Goal: Communication & Community: Answer question/provide support

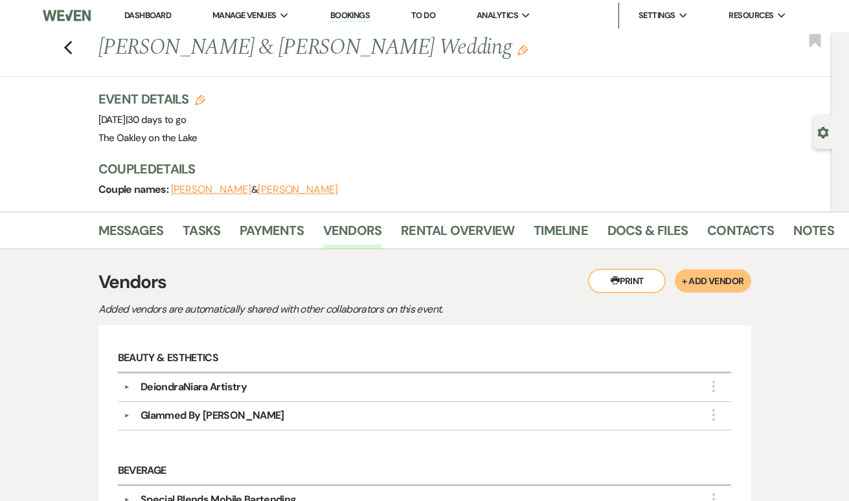
scroll to position [1, 0]
click at [823, 133] on icon "Gear" at bounding box center [824, 133] width 12 height 12
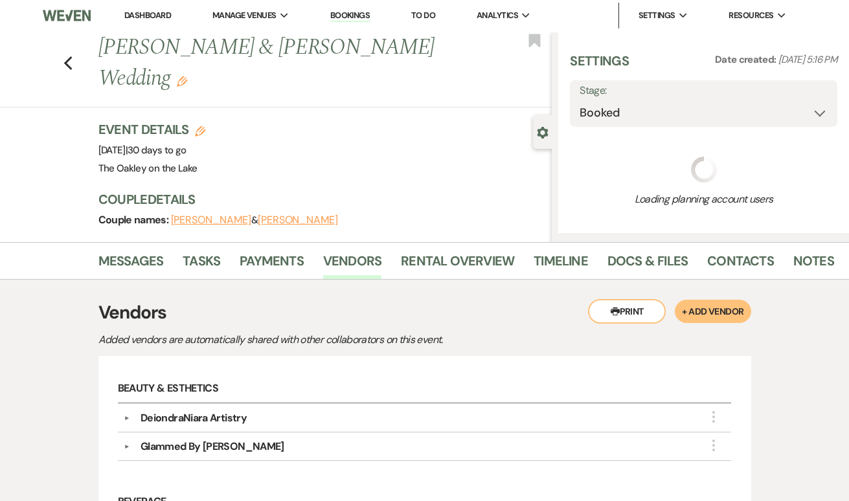
select select "5"
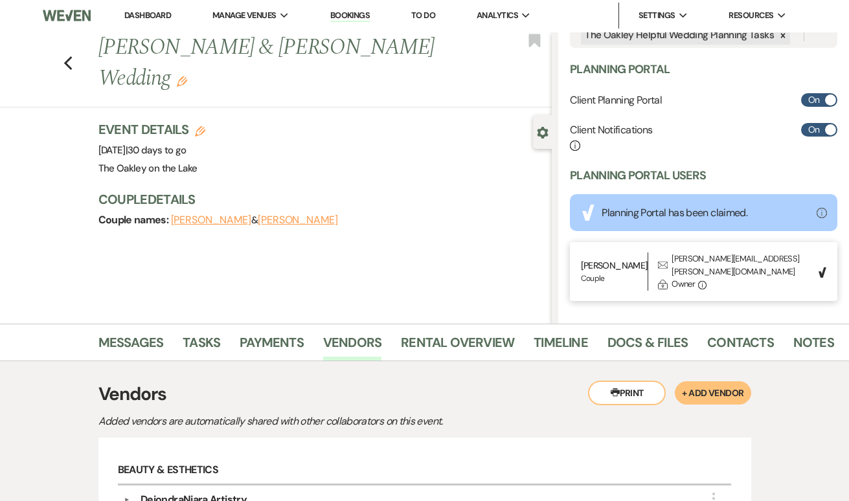
scroll to position [333, 0]
drag, startPoint x: 792, startPoint y: 256, endPoint x: 677, endPoint y: 257, distance: 114.7
click at [677, 257] on div "[PERSON_NAME] | Couple Envelope [PERSON_NAME][EMAIL_ADDRESS][PERSON_NAME][DOMAI…" at bounding box center [696, 272] width 231 height 38
copy div "[PERSON_NAME][EMAIL_ADDRESS][PERSON_NAME][DOMAIN_NAME]"
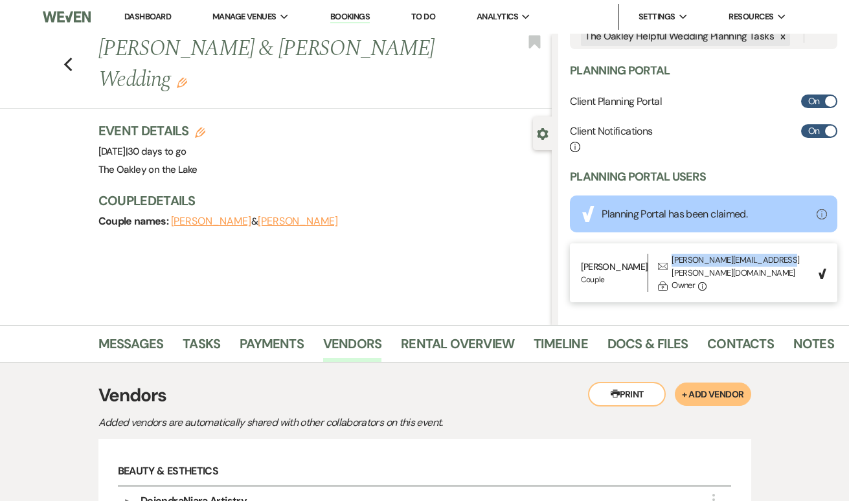
scroll to position [0, 0]
click at [67, 65] on use "button" at bounding box center [67, 65] width 8 height 14
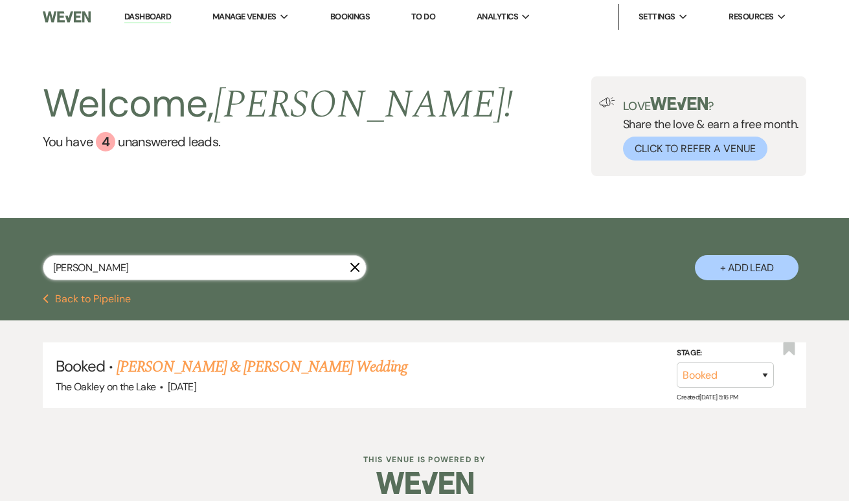
click at [128, 277] on input "[PERSON_NAME]" at bounding box center [205, 267] width 324 height 25
type input "[PERSON_NAME]"
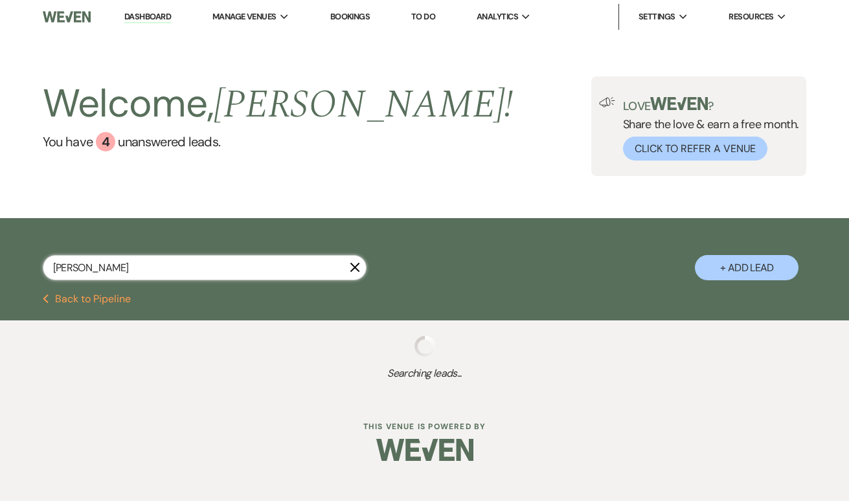
select select "8"
select select "4"
select select "8"
select select "2"
select select "8"
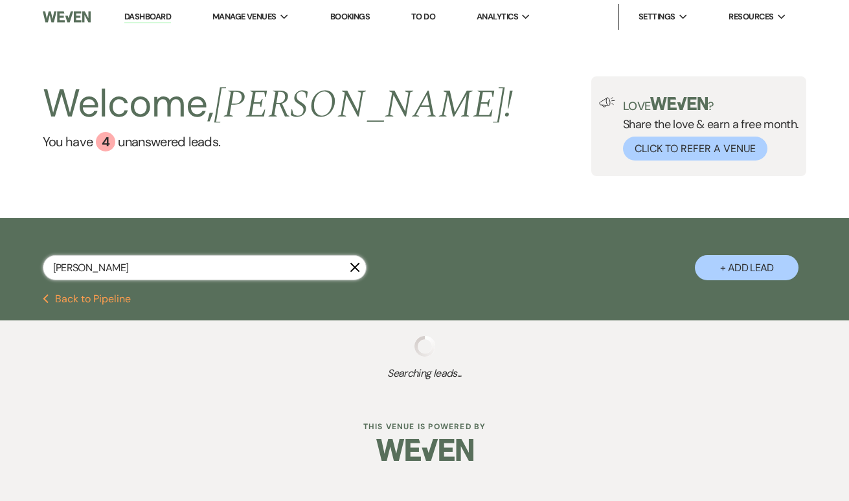
select select "3"
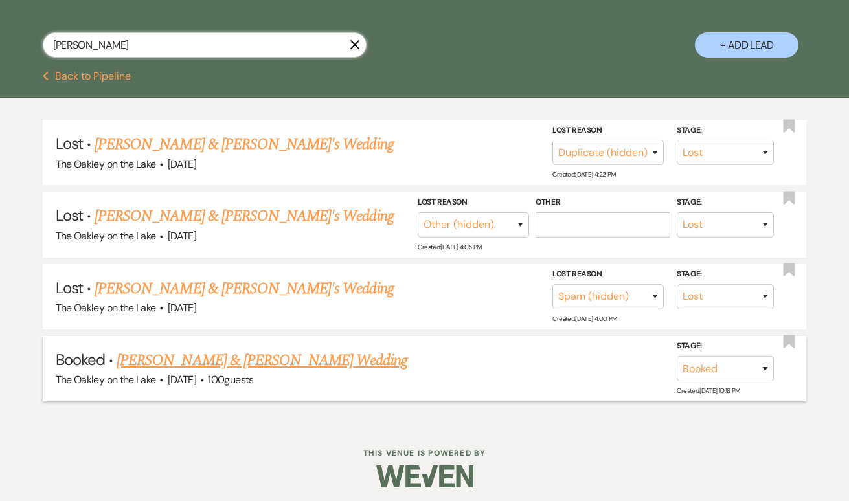
scroll to position [222, 0]
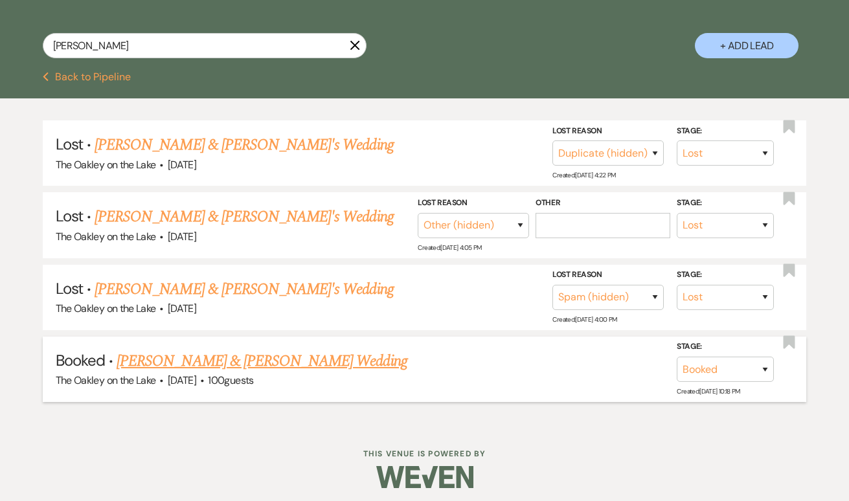
click at [203, 360] on link "[PERSON_NAME] & [PERSON_NAME] Wedding" at bounding box center [262, 361] width 290 height 23
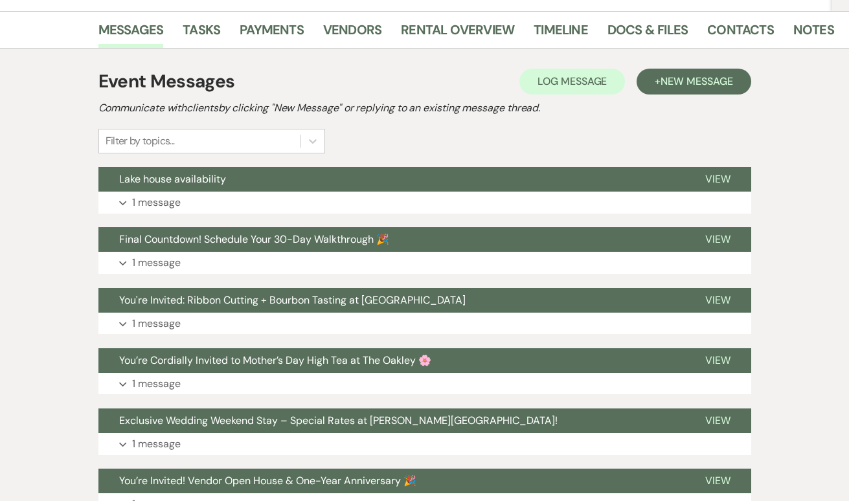
scroll to position [244, 0]
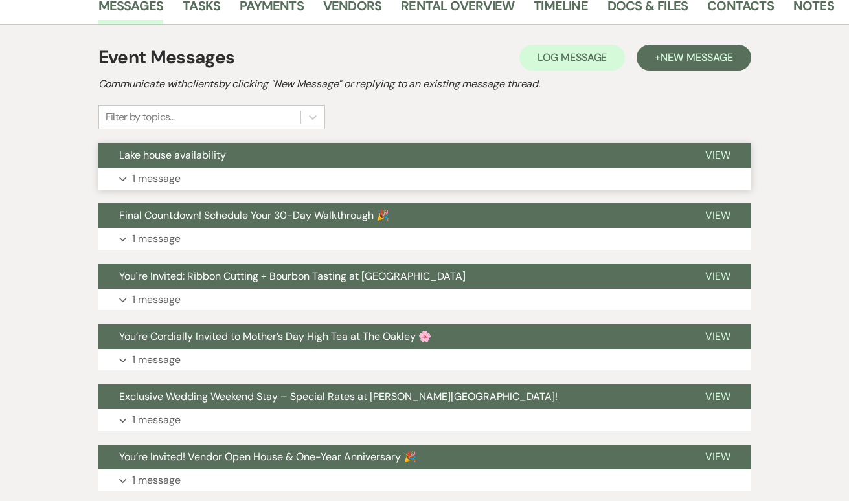
click at [151, 179] on p "1 message" at bounding box center [156, 178] width 49 height 17
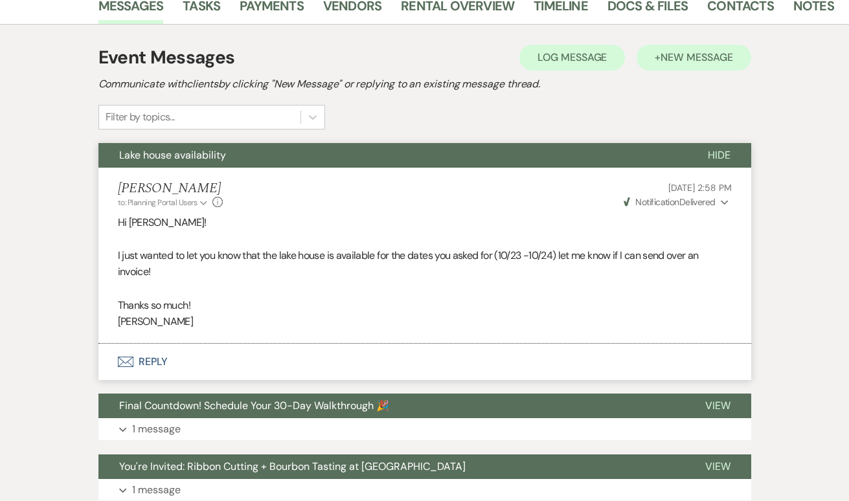
click at [685, 52] on span "New Message" at bounding box center [697, 58] width 72 height 14
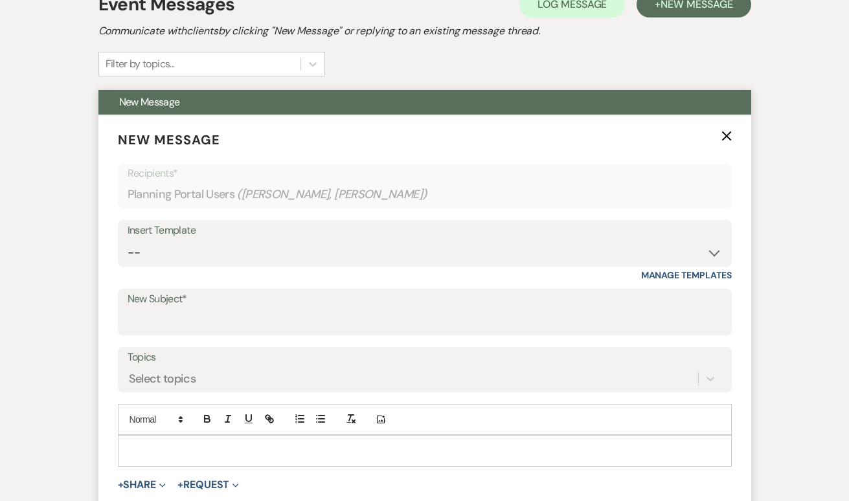
scroll to position [299, 0]
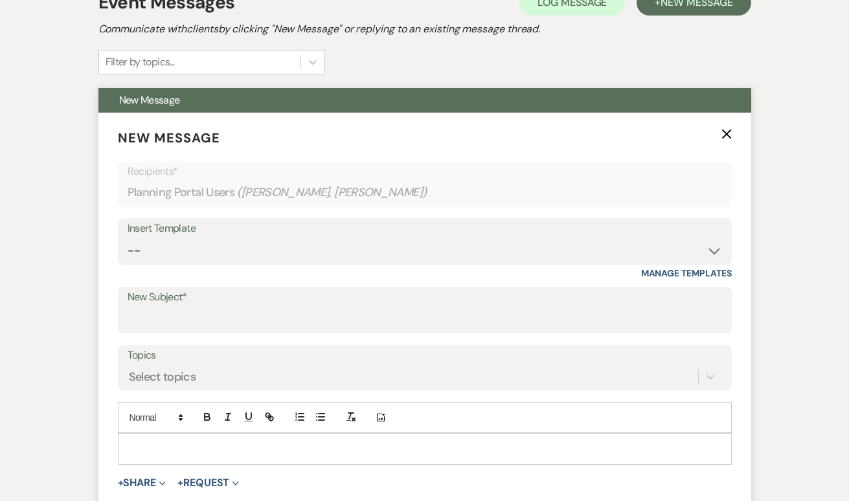
click at [164, 448] on p at bounding box center [424, 449] width 593 height 14
paste div
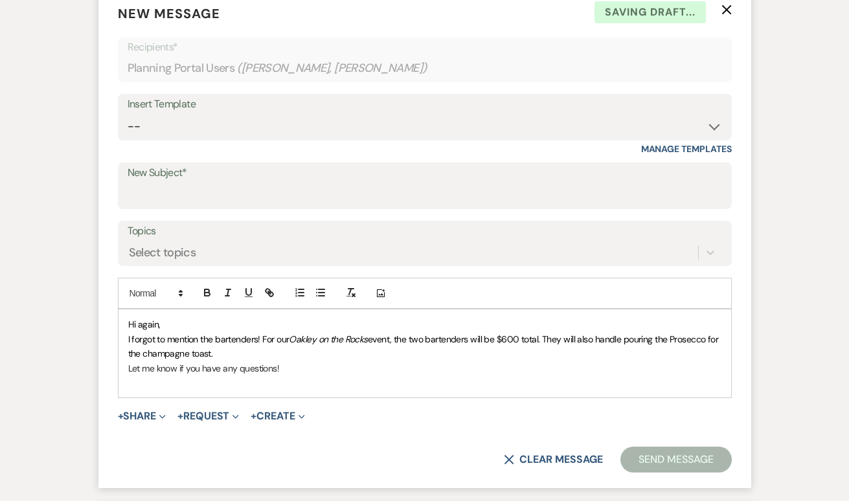
scroll to position [425, 0]
click at [172, 323] on p "Hi again," at bounding box center [424, 323] width 593 height 14
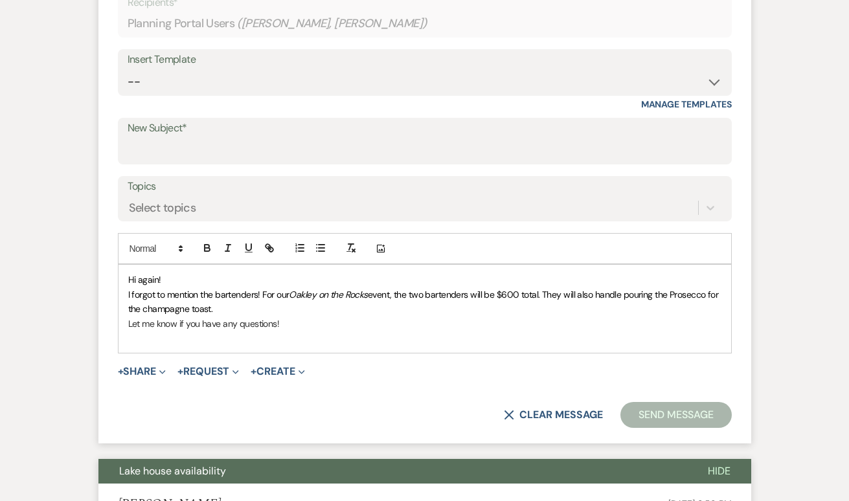
click at [383, 289] on span "event, the two bartenders will be $600 total. They will also handle pouring the…" at bounding box center [424, 302] width 593 height 26
click at [384, 305] on p "I forgot to mention the bartenders! For our Oakley on the Rocks bartendros , th…" at bounding box center [424, 302] width 593 height 29
click at [381, 295] on span "bartendros , the two bartenders will be $600 total. They will also handle pouri…" at bounding box center [410, 302] width 565 height 26
click at [413, 309] on p "I forgot to mention the bartenders! For our Oakley on the Rocks bartenders , th…" at bounding box center [424, 302] width 593 height 29
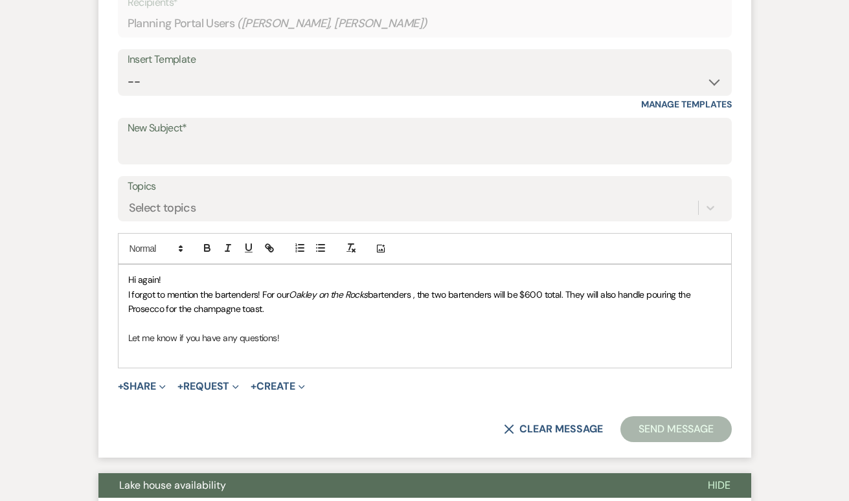
click at [282, 351] on p at bounding box center [424, 352] width 593 height 14
click at [385, 148] on input "New Subject*" at bounding box center [425, 150] width 595 height 25
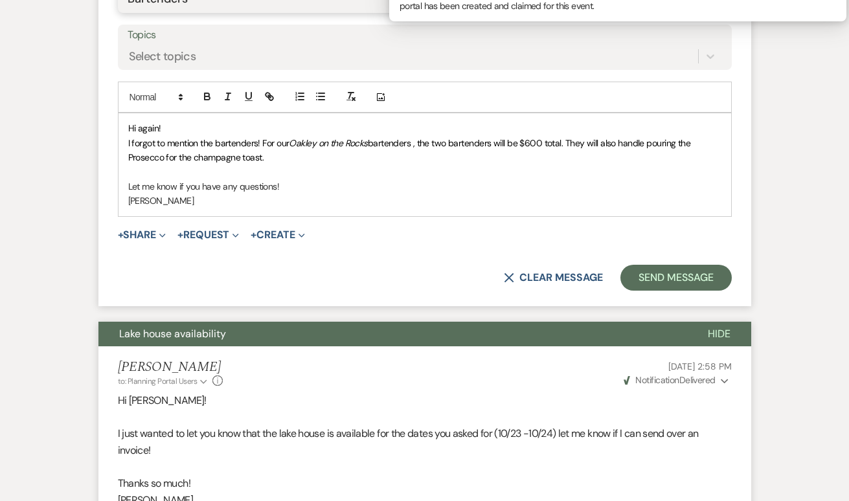
scroll to position [623, 0]
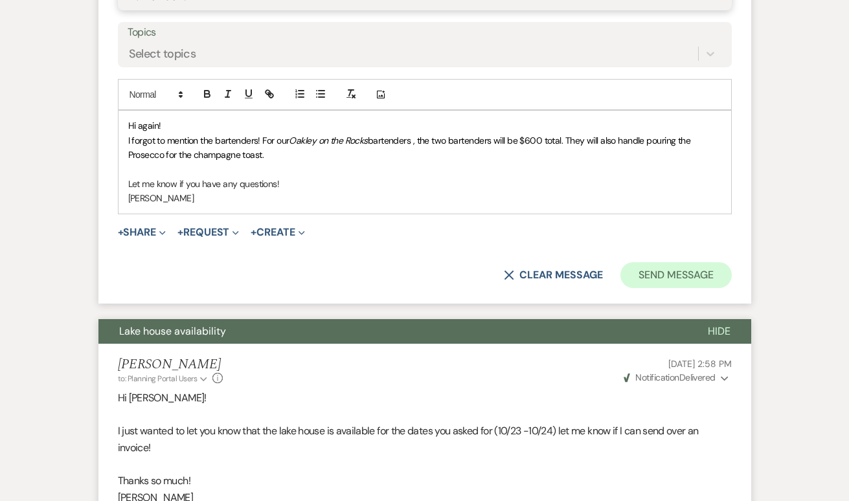
type input "Bartenders"
click at [672, 271] on button "Send Message" at bounding box center [676, 275] width 111 height 26
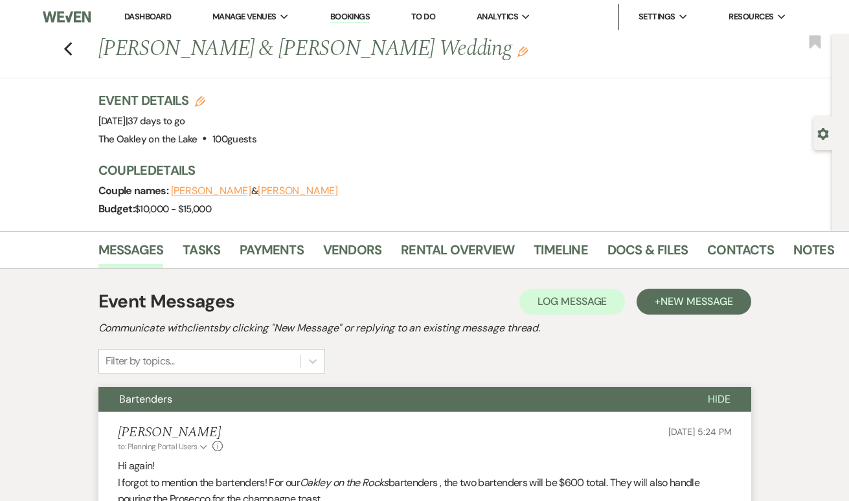
scroll to position [0, 0]
click at [69, 44] on icon "Previous" at bounding box center [68, 49] width 10 height 16
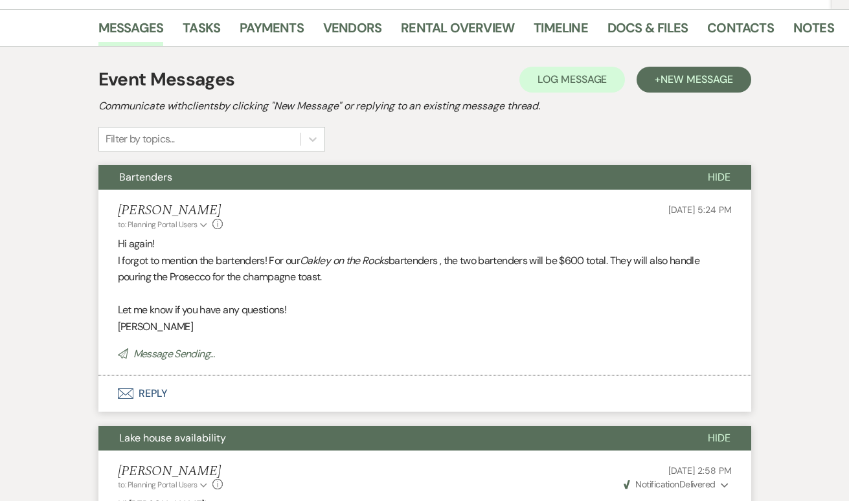
select select "8"
select select "4"
select select "8"
select select "2"
select select "8"
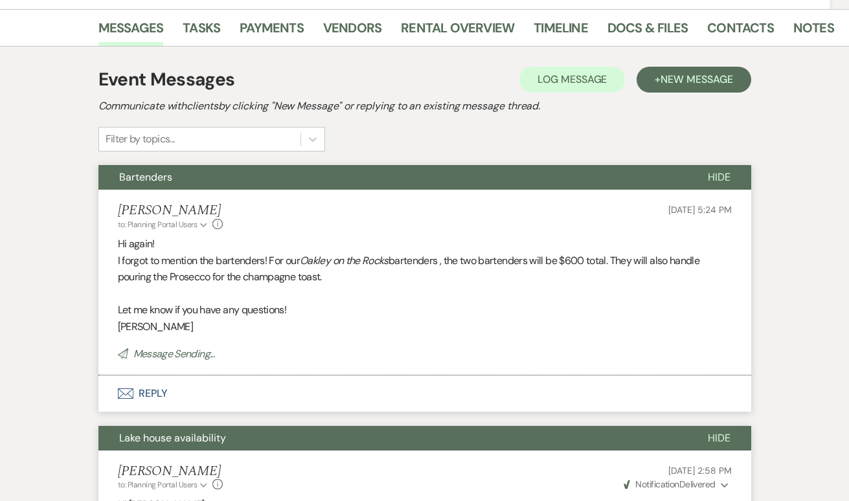
select select "3"
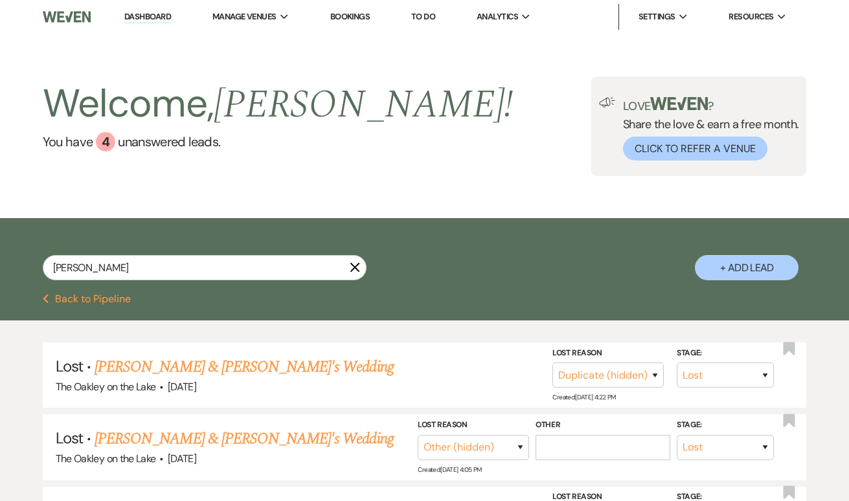
scroll to position [0, 0]
click at [143, 264] on input "[PERSON_NAME]" at bounding box center [205, 267] width 324 height 25
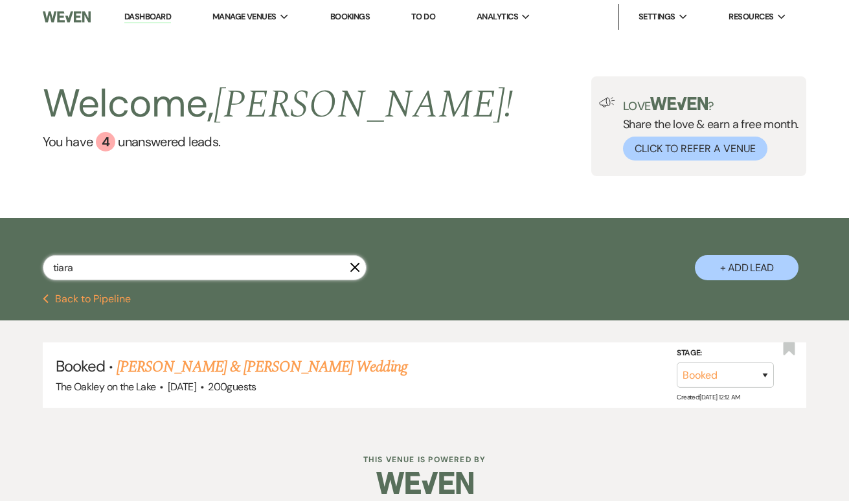
type input "tiara"
drag, startPoint x: 143, startPoint y: 262, endPoint x: 145, endPoint y: 367, distance: 104.3
click at [145, 367] on link "[PERSON_NAME] & [PERSON_NAME] Wedding" at bounding box center [262, 367] width 290 height 23
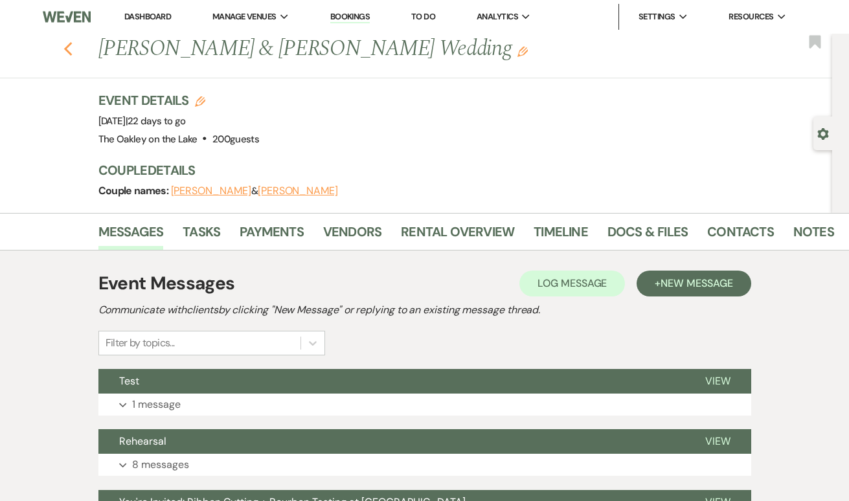
click at [65, 50] on use "button" at bounding box center [67, 49] width 8 height 14
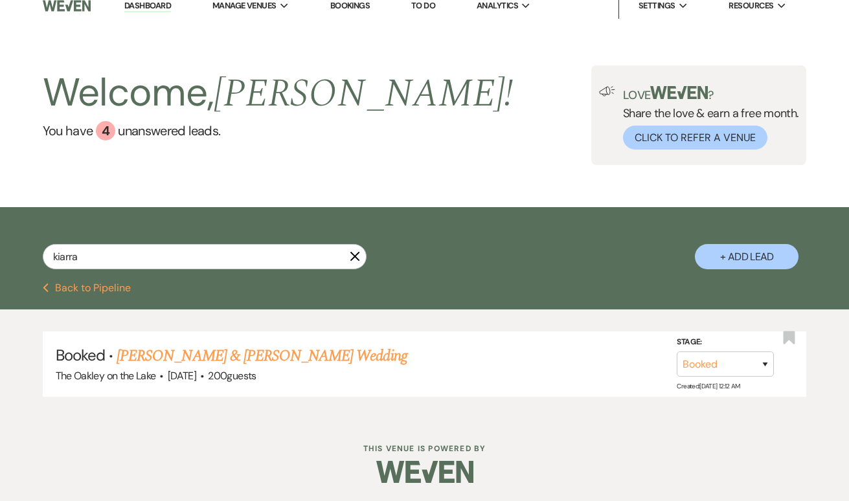
scroll to position [10, 0]
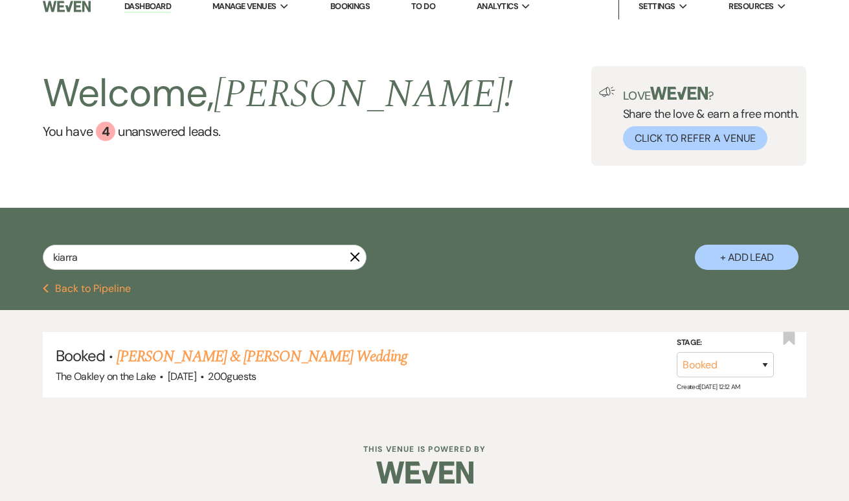
click at [351, 255] on icon "X" at bounding box center [355, 257] width 10 height 10
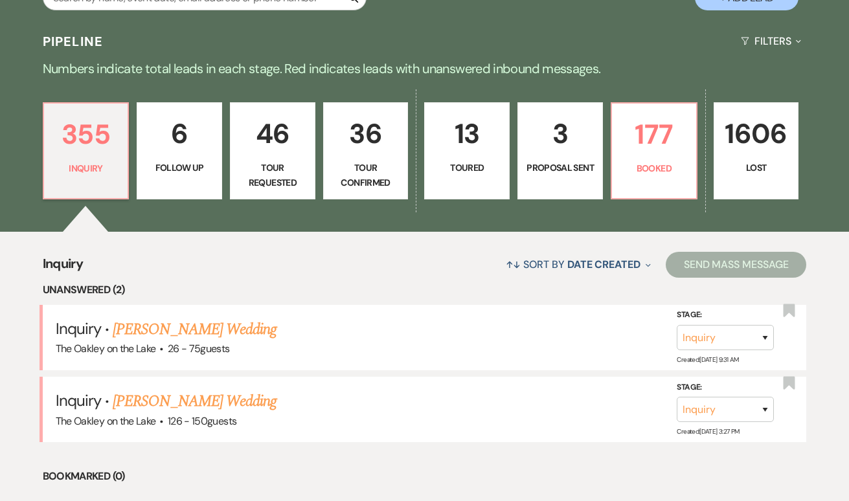
scroll to position [272, 0]
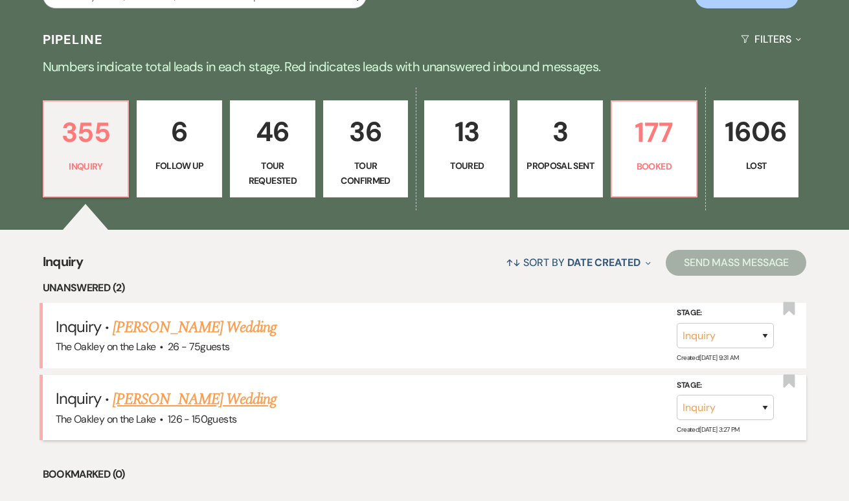
click at [171, 396] on link "[PERSON_NAME] Wedding" at bounding box center [195, 399] width 164 height 23
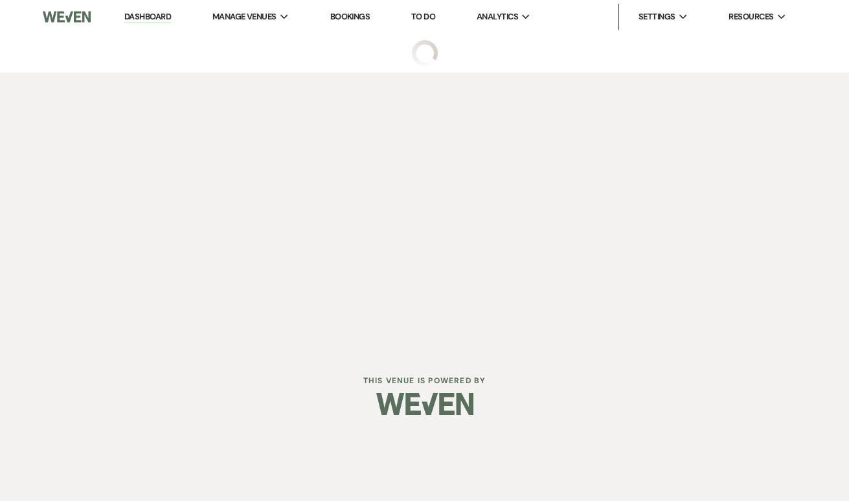
select select "4"
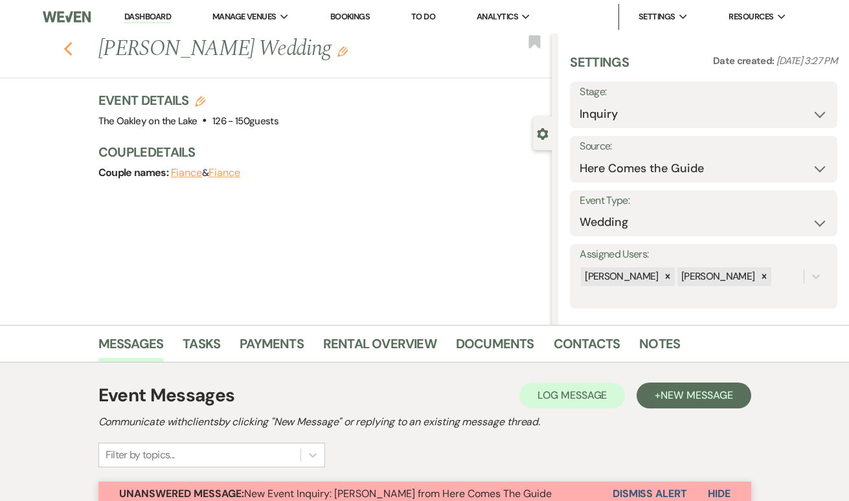
click at [69, 50] on icon "Previous" at bounding box center [68, 49] width 10 height 16
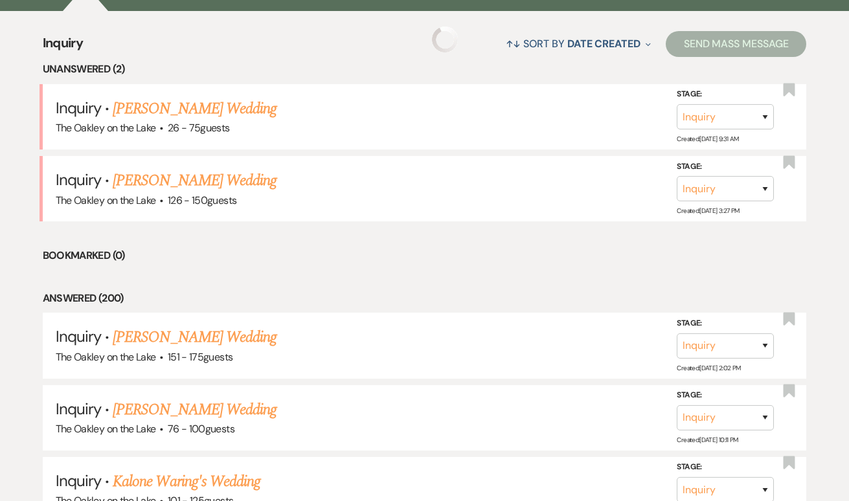
scroll to position [507, 0]
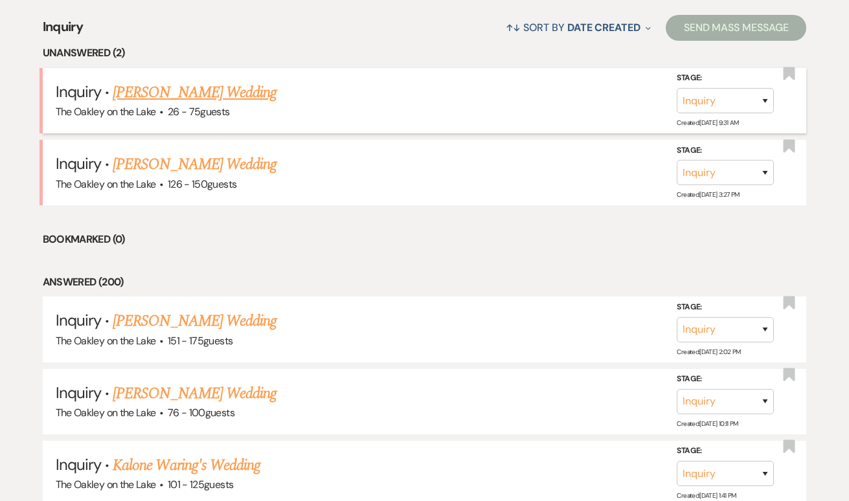
click at [154, 98] on link "[PERSON_NAME] Wedding" at bounding box center [195, 92] width 164 height 23
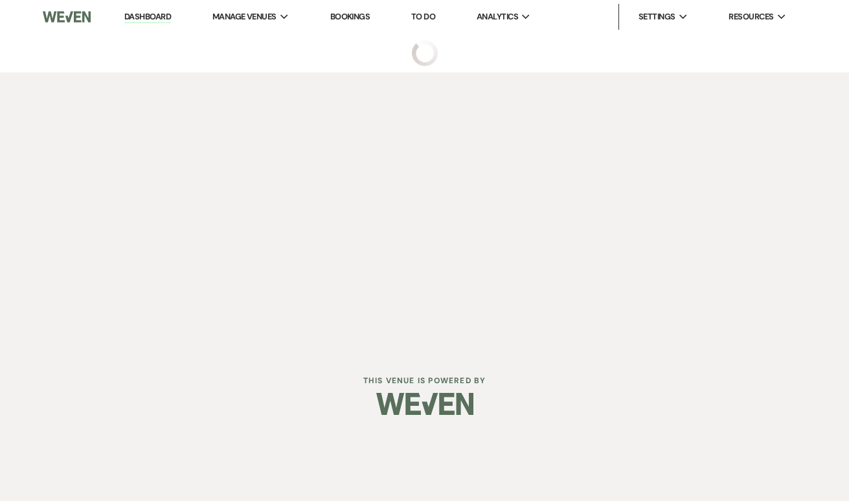
select select "4"
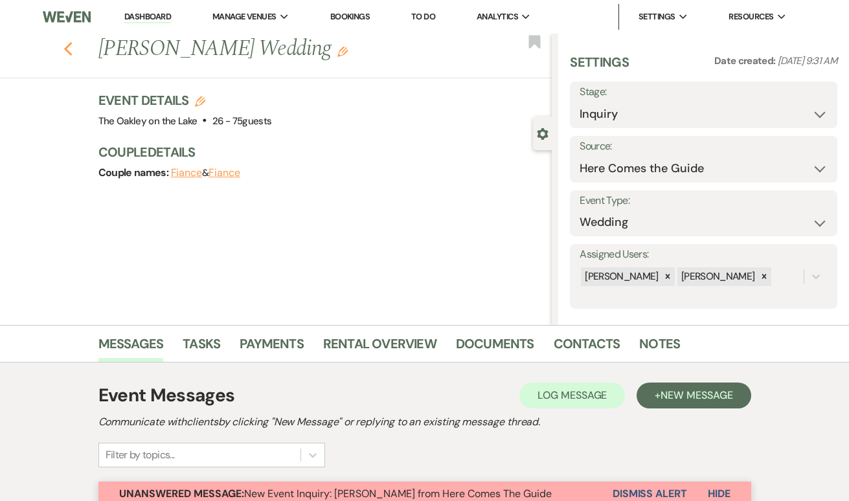
click at [69, 46] on use "button" at bounding box center [67, 49] width 8 height 14
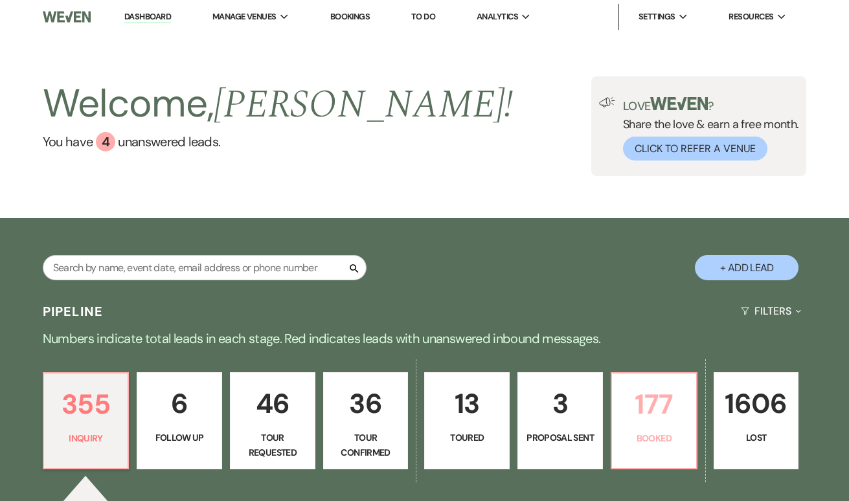
click at [646, 392] on p "177" at bounding box center [654, 404] width 69 height 43
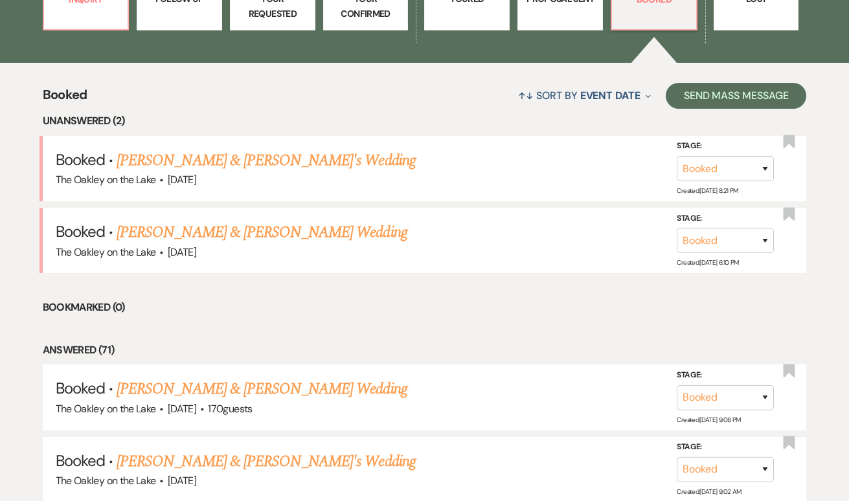
scroll to position [440, 0]
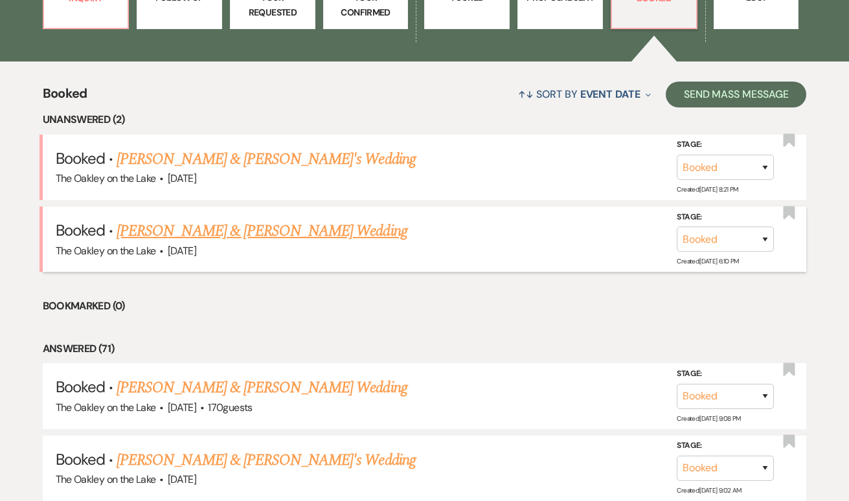
click at [198, 229] on link "[PERSON_NAME] & [PERSON_NAME] Wedding" at bounding box center [262, 231] width 290 height 23
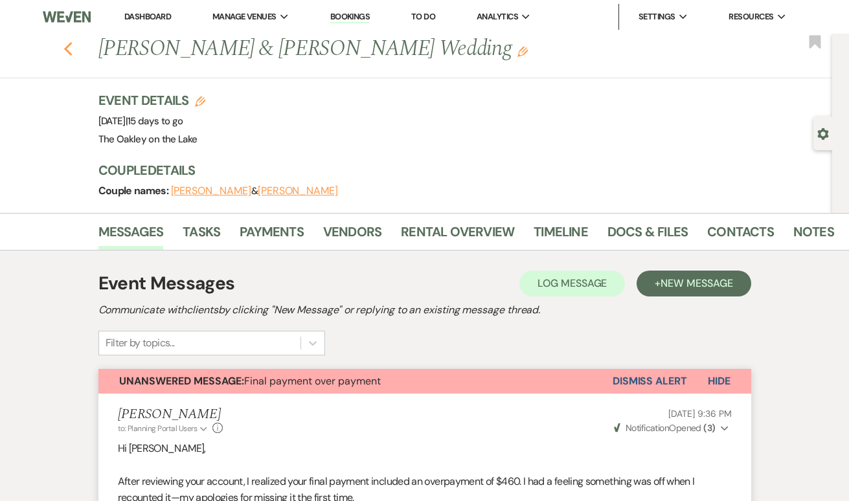
click at [69, 48] on icon "Previous" at bounding box center [68, 49] width 10 height 16
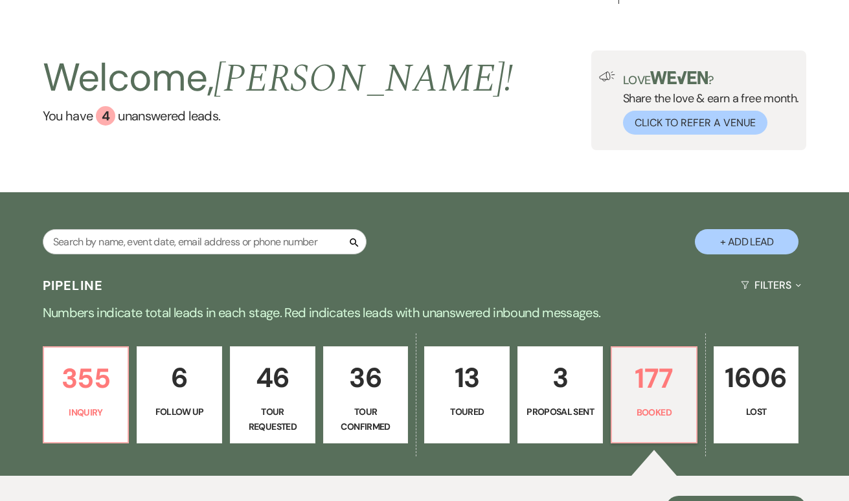
scroll to position [4, 0]
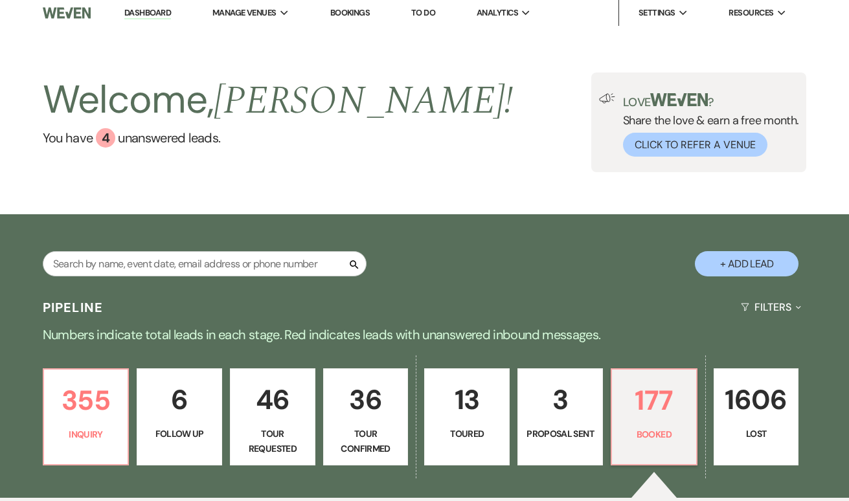
click at [749, 268] on button "+ Add Lead" at bounding box center [747, 263] width 104 height 25
select select "660"
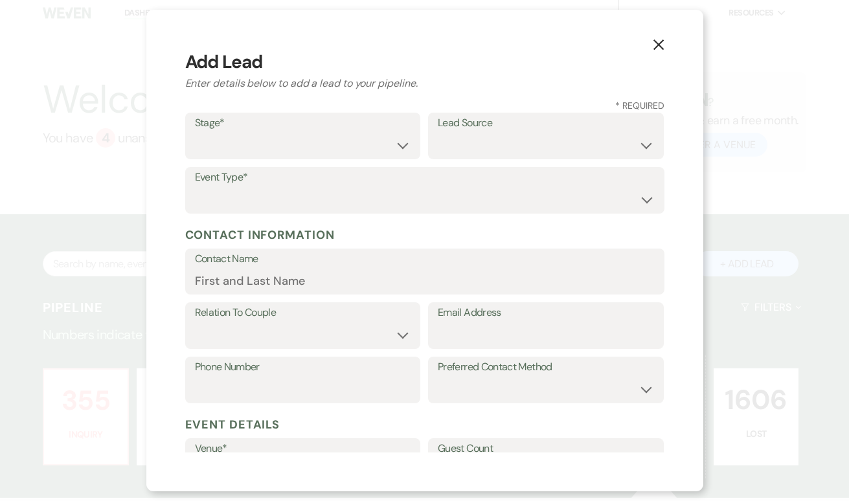
click at [659, 42] on icon "X" at bounding box center [659, 45] width 12 height 12
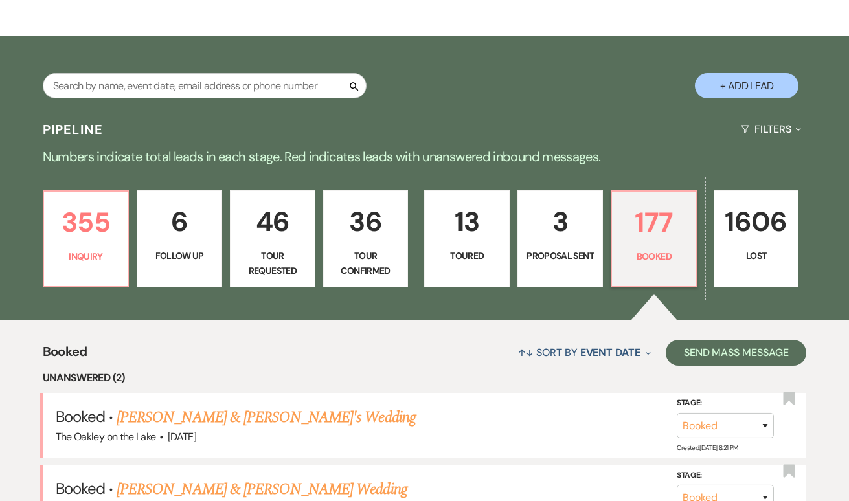
scroll to position [193, 0]
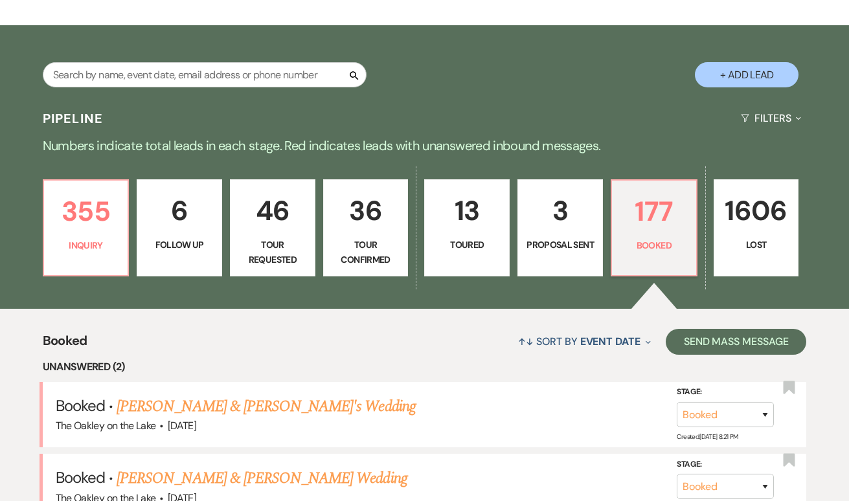
click at [763, 78] on button "+ Add Lead" at bounding box center [747, 74] width 104 height 25
select select "660"
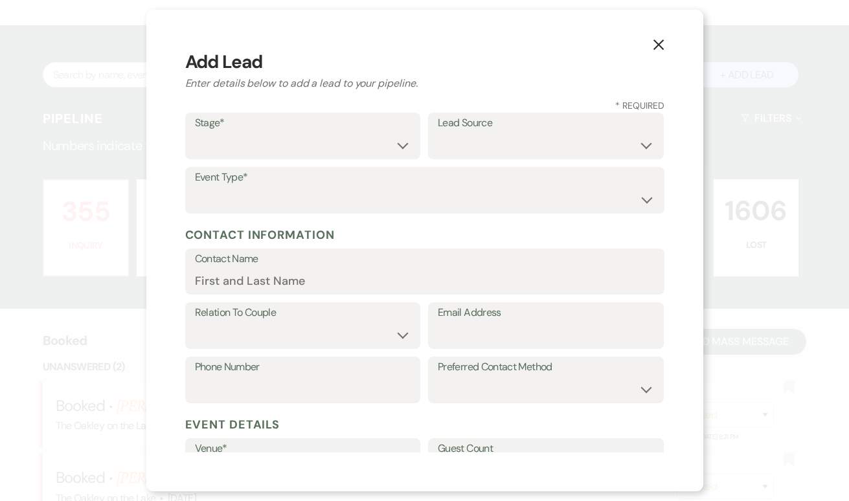
click at [659, 47] on icon "X" at bounding box center [659, 45] width 12 height 12
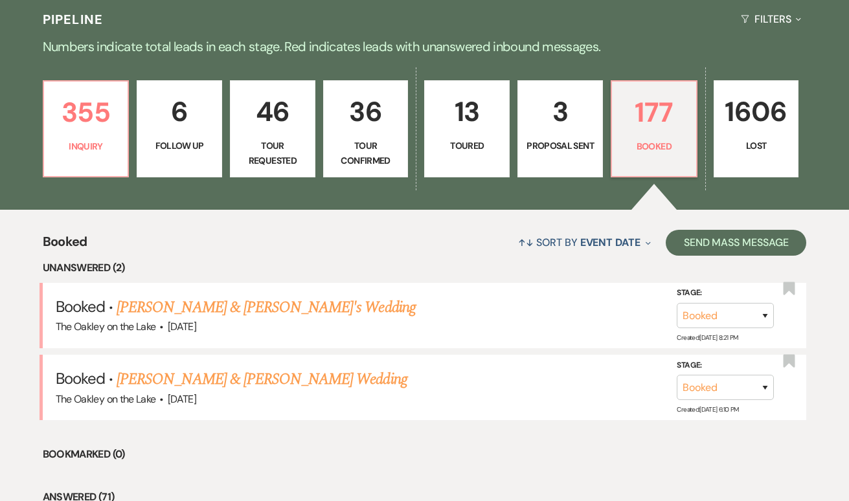
scroll to position [299, 0]
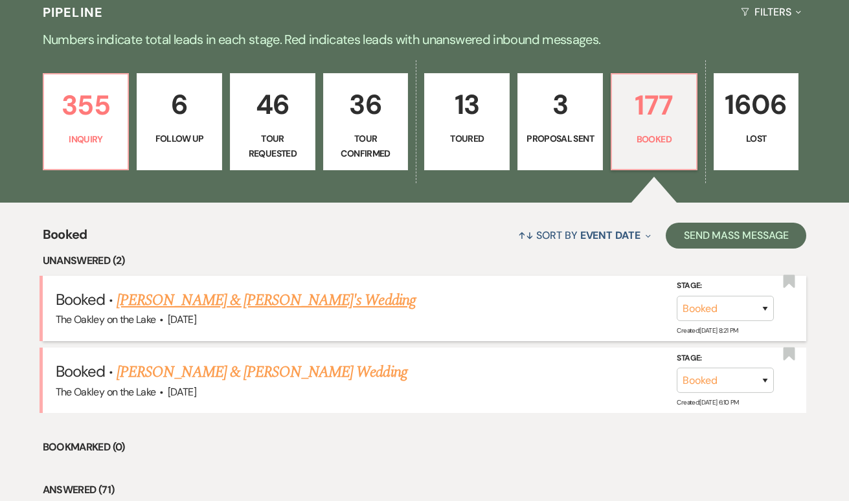
click at [165, 302] on link "[PERSON_NAME] & [PERSON_NAME]'s Wedding" at bounding box center [266, 300] width 299 height 23
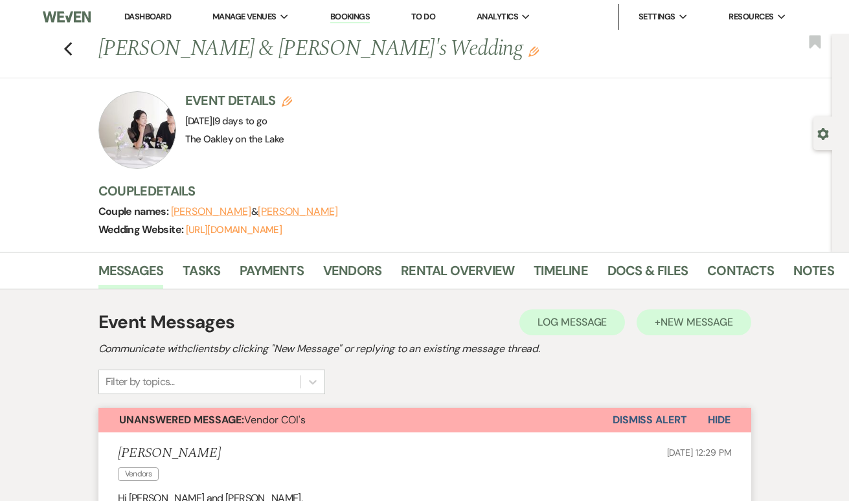
click at [716, 324] on span "New Message" at bounding box center [697, 322] width 72 height 14
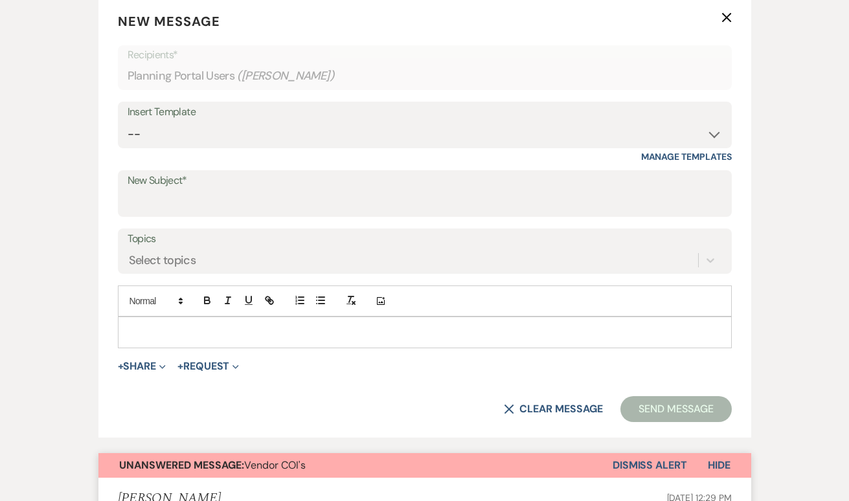
scroll to position [446, 0]
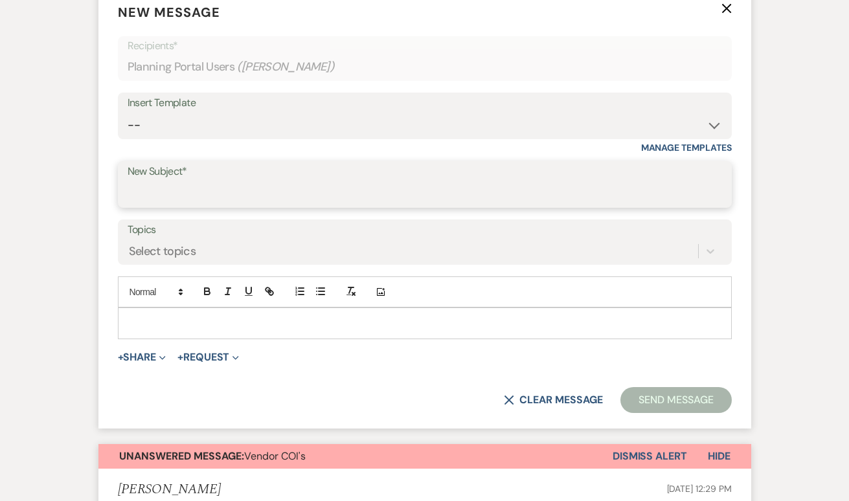
click at [190, 204] on input "New Subject*" at bounding box center [425, 193] width 595 height 25
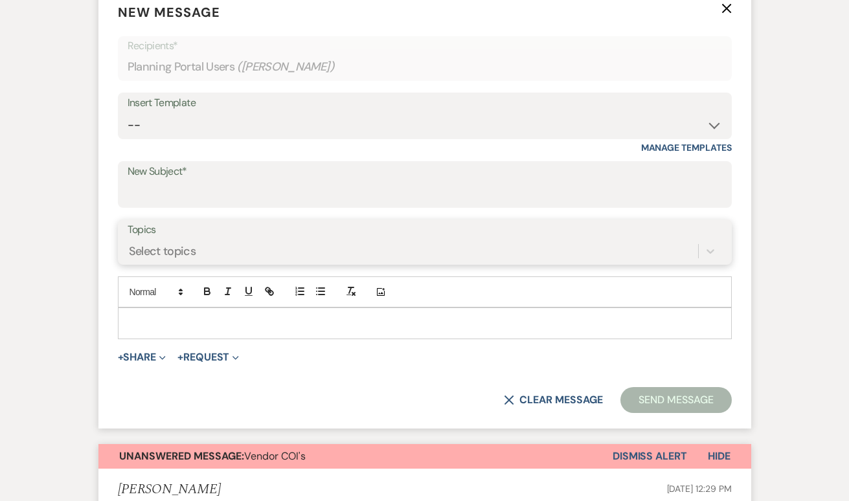
click at [177, 257] on div "Select topics" at bounding box center [162, 251] width 67 height 17
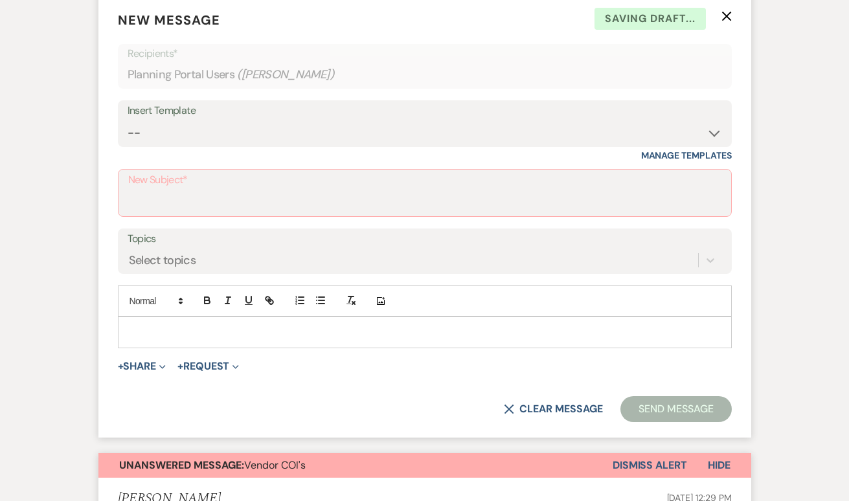
scroll to position [437, 0]
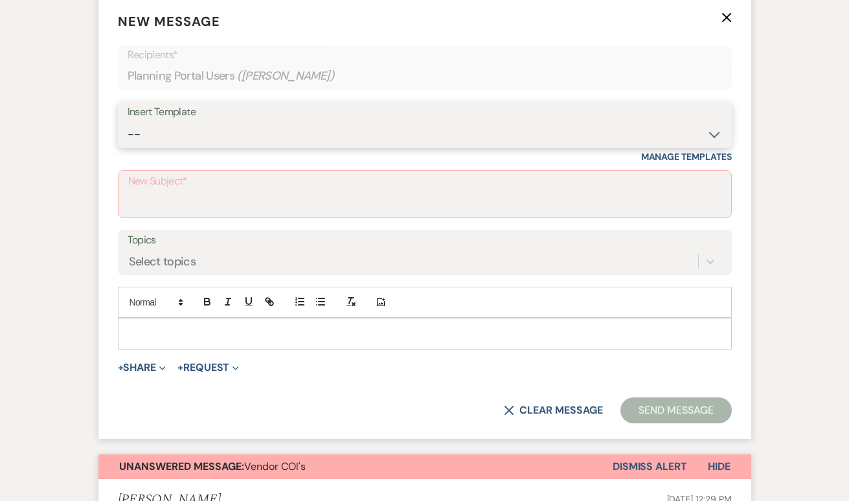
select select "3880"
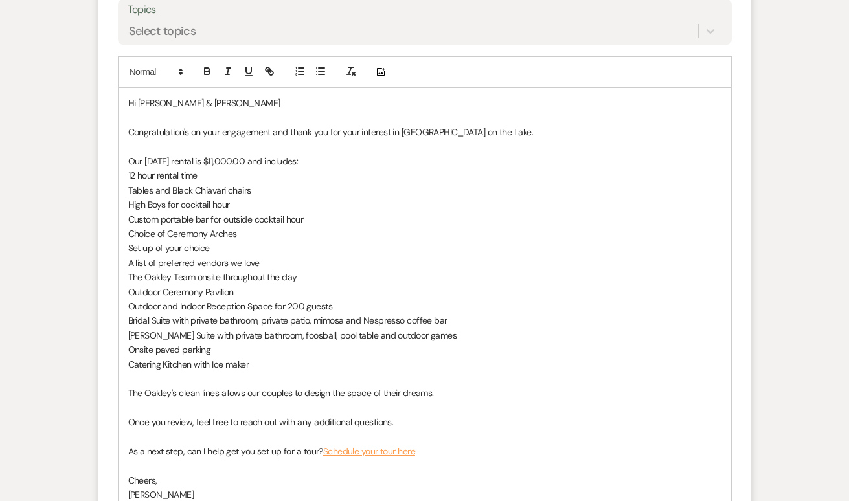
scroll to position [691, 0]
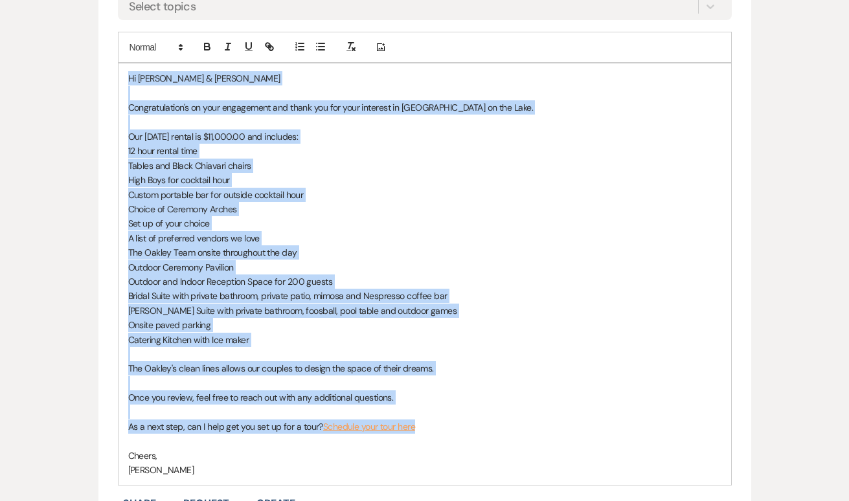
drag, startPoint x: 437, startPoint y: 420, endPoint x: 80, endPoint y: 72, distance: 498.9
copy div "Hi [PERSON_NAME] & [PERSON_NAME] Congratulation's on your engagement and thank …"
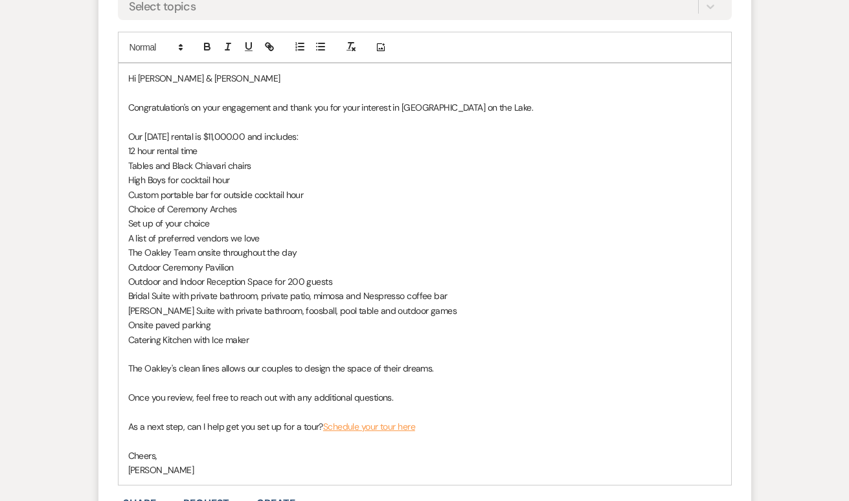
click at [278, 406] on p at bounding box center [424, 412] width 593 height 14
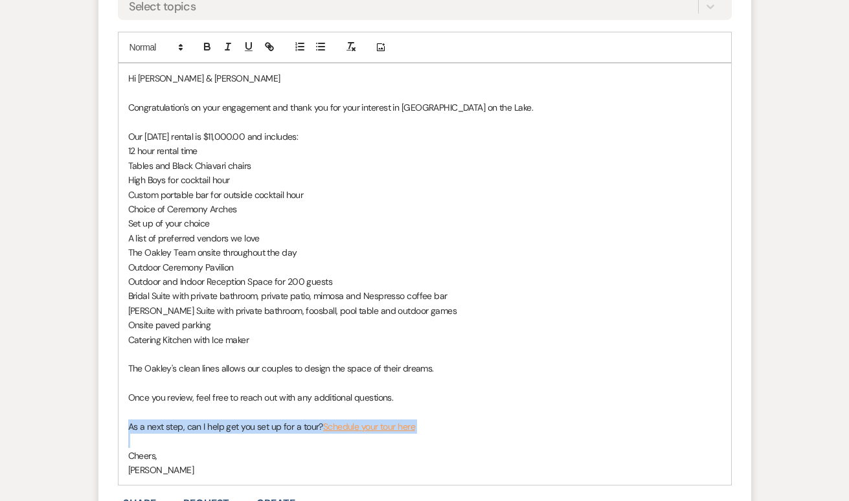
drag, startPoint x: 130, startPoint y: 417, endPoint x: 455, endPoint y: 430, distance: 325.4
click at [455, 431] on div "Hi [PERSON_NAME] & [PERSON_NAME] Congratulation's on your engagement and thank …" at bounding box center [425, 274] width 613 height 422
copy p "As a next step, can I help get you set up for a tour? Schedule your tour here"
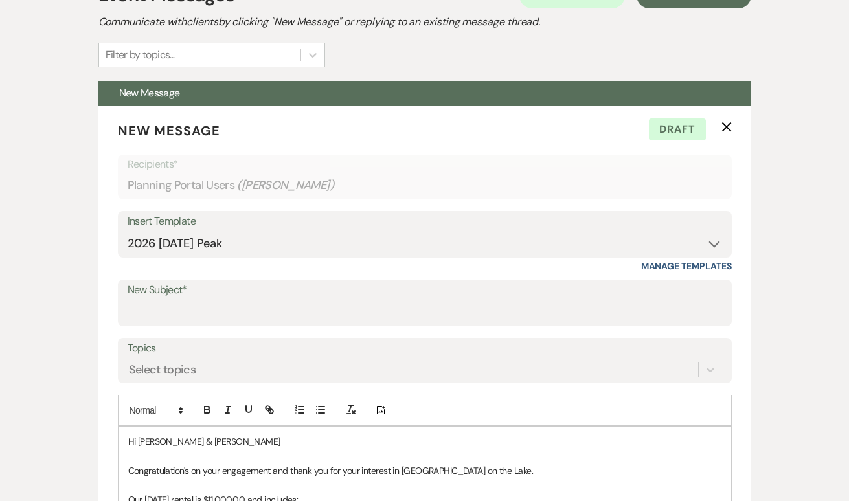
scroll to position [326, 0]
click at [726, 132] on icon "X" at bounding box center [727, 127] width 10 height 10
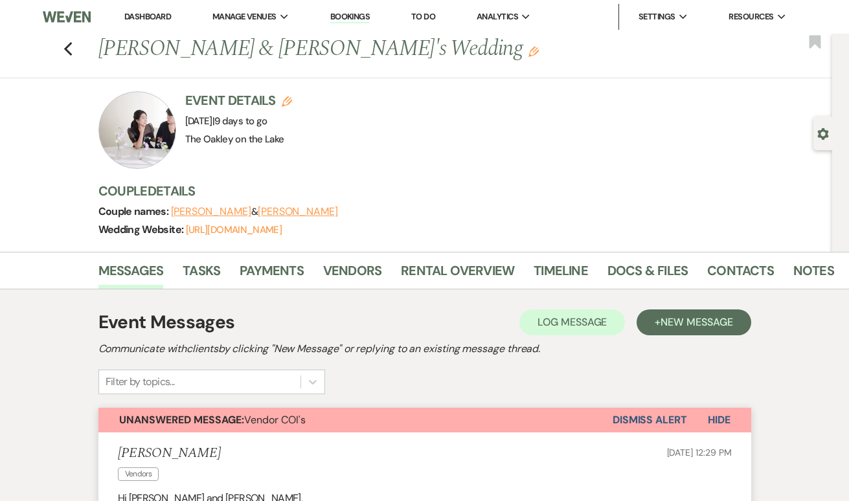
scroll to position [0, 0]
click at [67, 47] on use "button" at bounding box center [67, 49] width 8 height 14
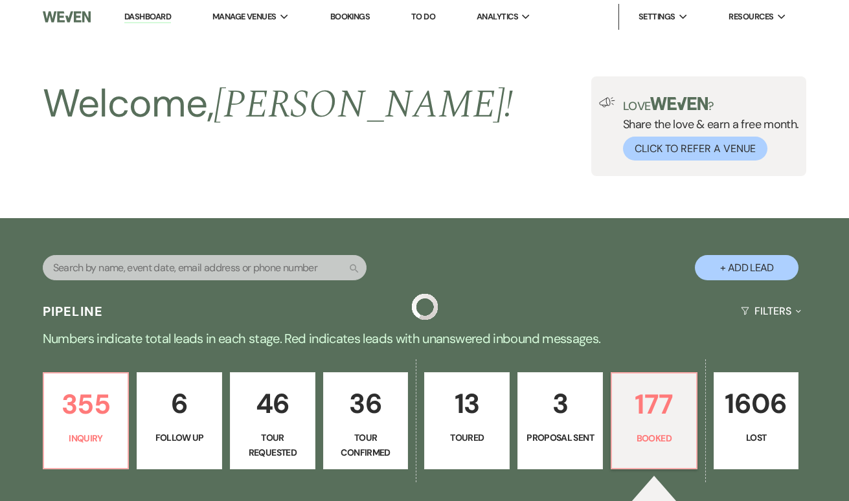
scroll to position [299, 0]
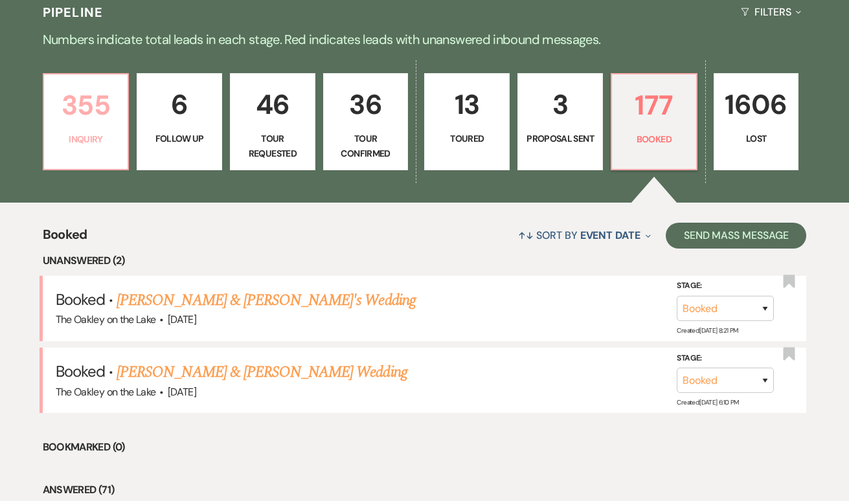
click at [104, 117] on p "355" at bounding box center [86, 105] width 69 height 43
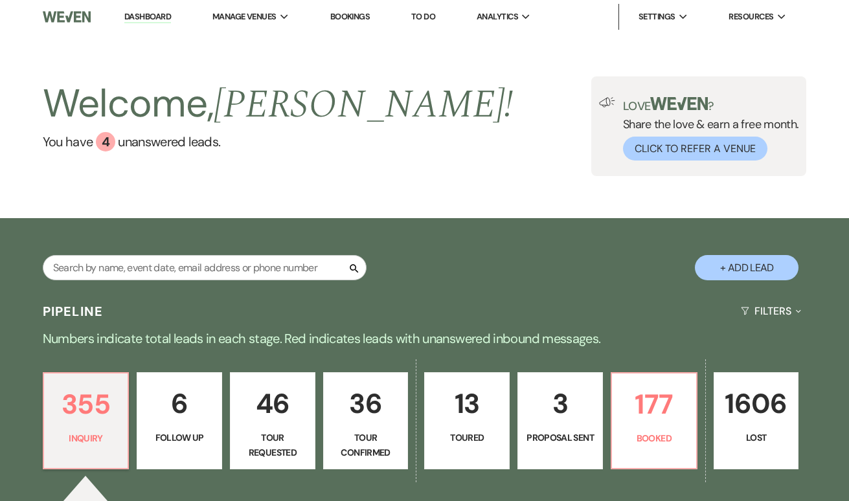
click at [766, 272] on button "+ Add Lead" at bounding box center [747, 267] width 104 height 25
select select "660"
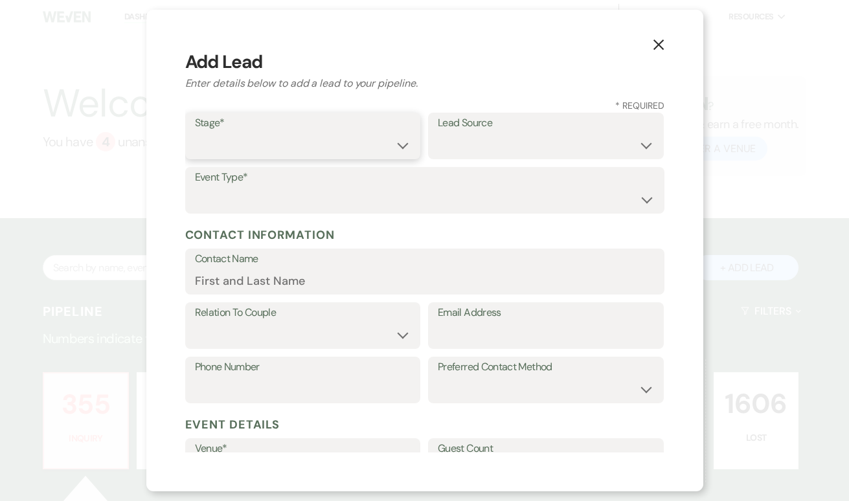
select select "1"
click at [519, 150] on select "Weven Venue Website Instagram Facebook Pinterest Google The Knot Wedding Wire H…" at bounding box center [546, 145] width 216 height 25
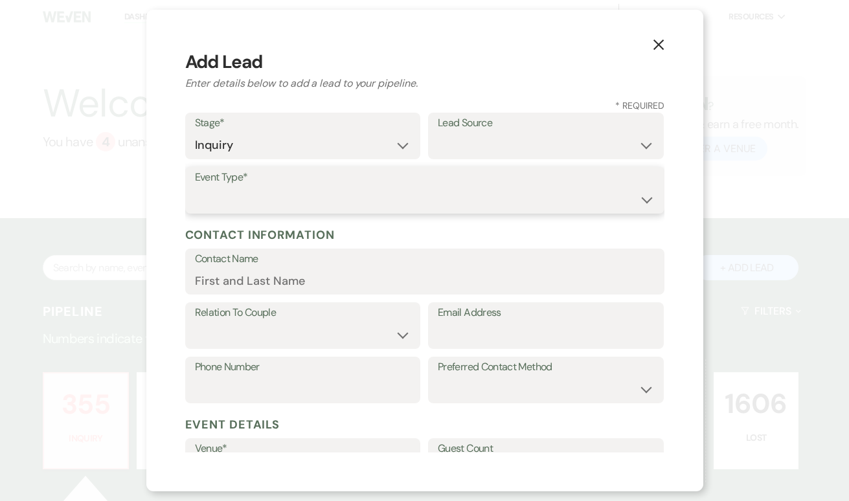
click at [295, 207] on select "Wedding Anniversary Party Baby Shower Bachelorette / Bachelor Party Birthday Pa…" at bounding box center [425, 199] width 460 height 25
select select "1"
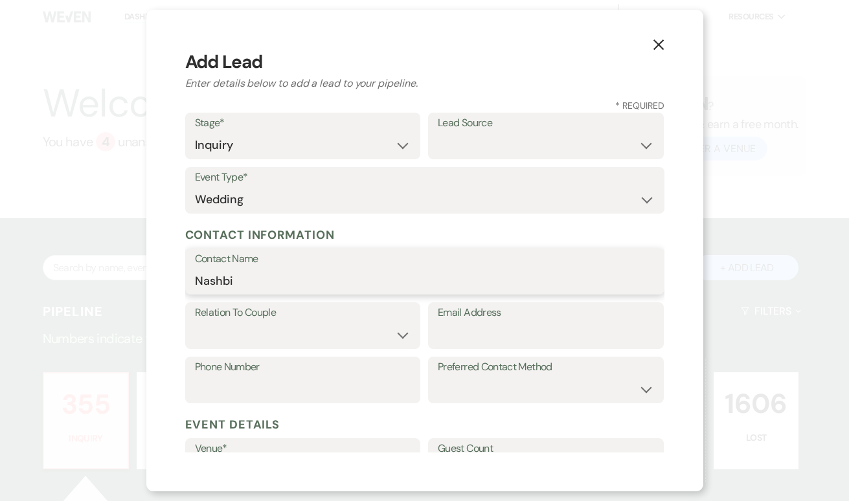
type input "Nashbi"
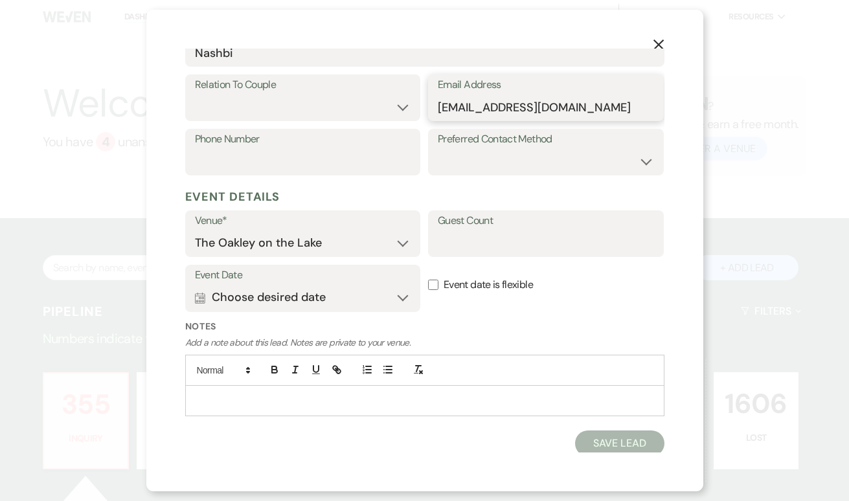
scroll to position [227, 0]
type input "[EMAIL_ADDRESS][DOMAIN_NAME]"
click at [244, 405] on div at bounding box center [425, 402] width 478 height 30
click at [537, 227] on label "Guest Count" at bounding box center [546, 221] width 216 height 19
click at [537, 231] on input "Guest Count" at bounding box center [546, 243] width 216 height 25
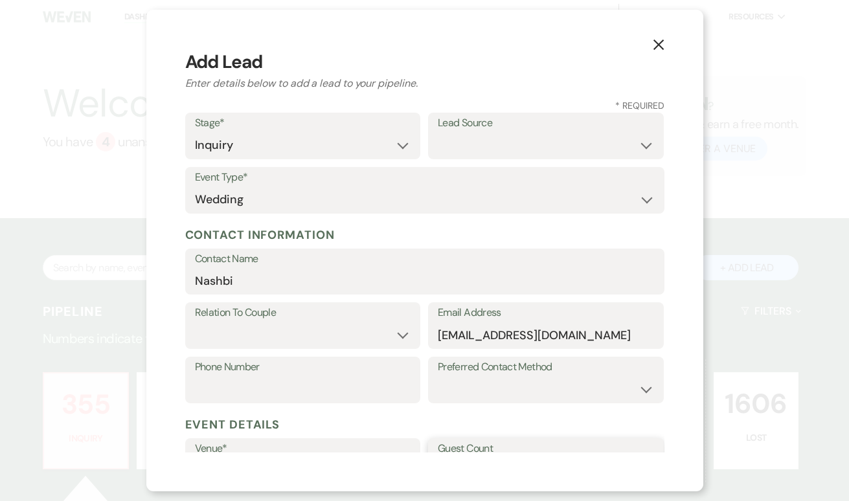
scroll to position [0, 0]
click at [509, 135] on select "Weven Venue Website Instagram Facebook Pinterest Google The Knot Wedding Wire H…" at bounding box center [546, 145] width 216 height 25
select select "14"
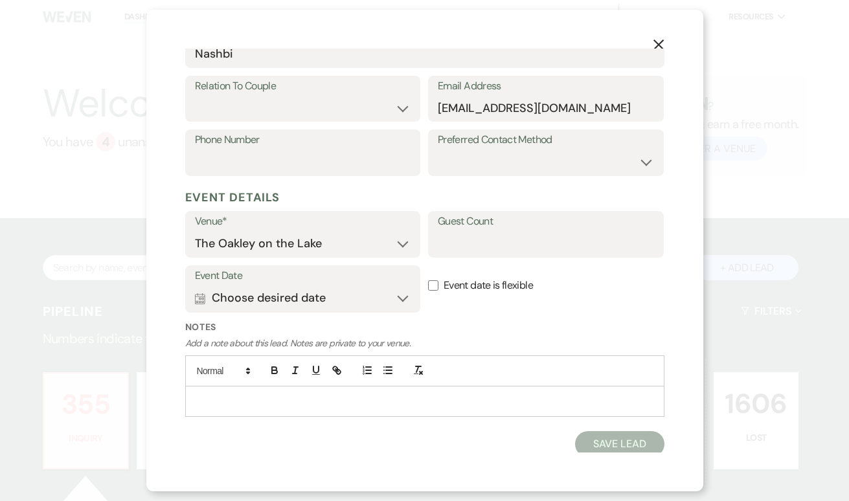
scroll to position [281, 0]
click at [588, 442] on button "Save Lead" at bounding box center [619, 445] width 89 height 26
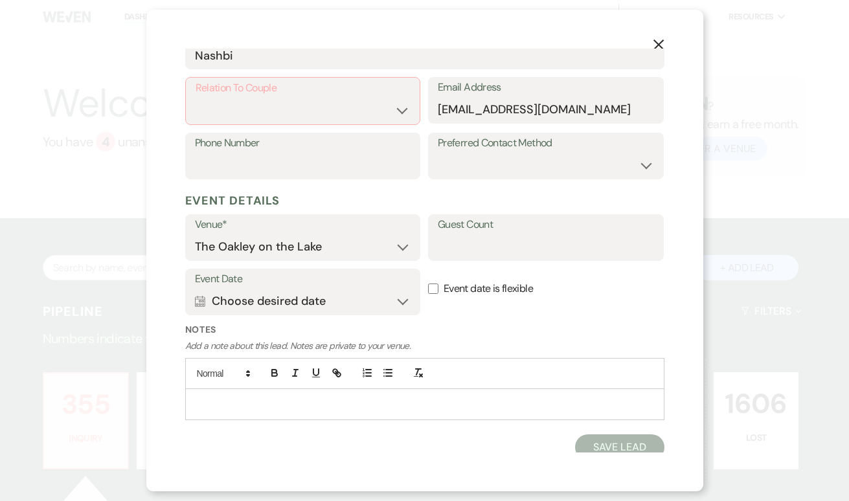
click at [483, 408] on div at bounding box center [425, 404] width 478 height 30
click at [454, 339] on p "Add a note about this lead. Notes are private to your venue." at bounding box center [424, 346] width 479 height 14
click at [399, 295] on button "Calendar Choose desired date Expand" at bounding box center [303, 301] width 216 height 26
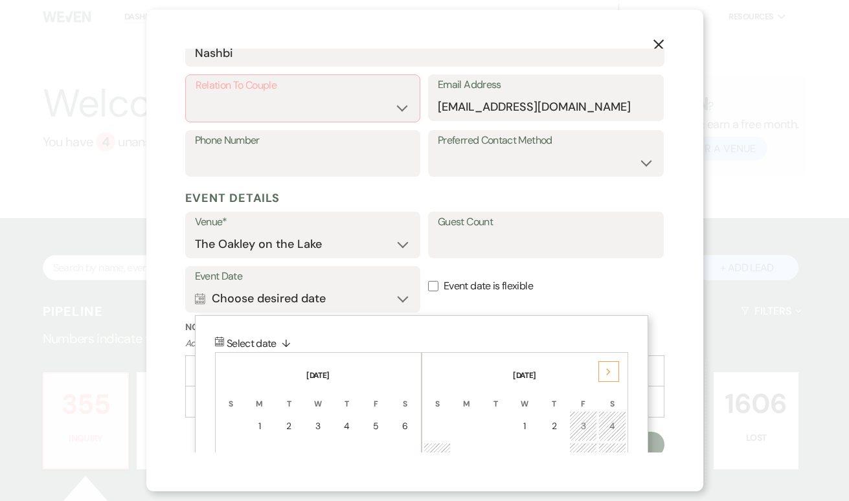
scroll to position [379, 0]
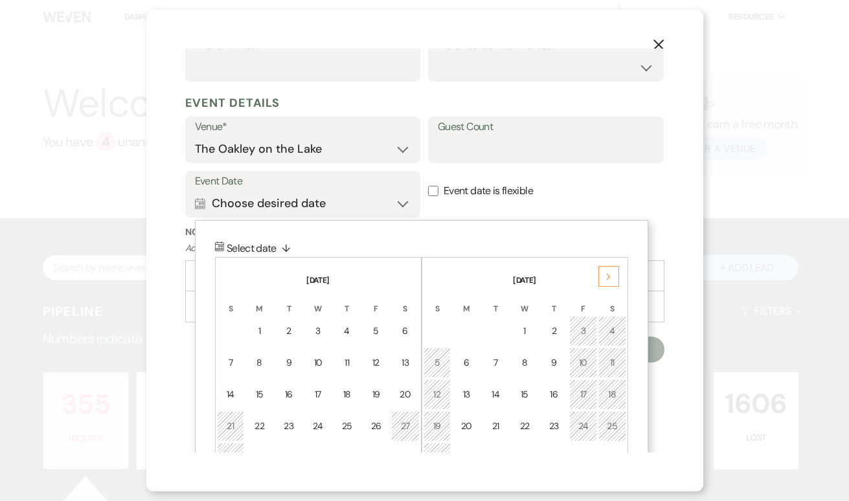
click at [615, 275] on div "Next" at bounding box center [609, 276] width 21 height 21
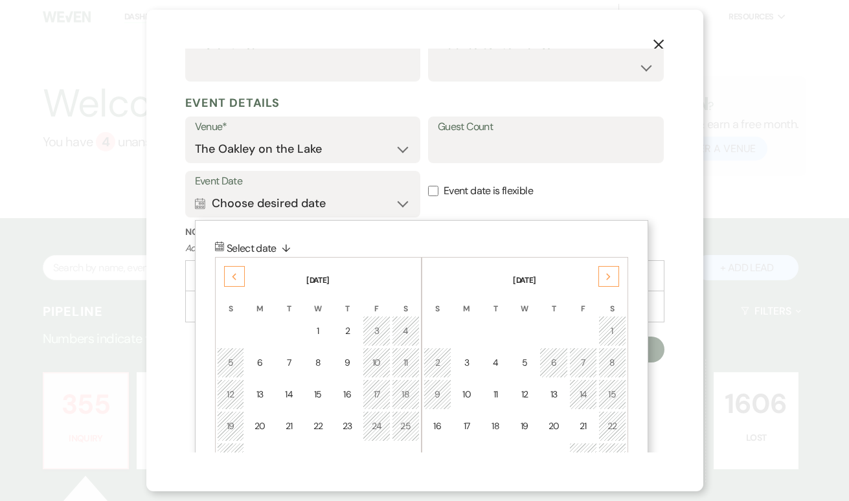
click at [615, 275] on div "Next" at bounding box center [609, 276] width 21 height 21
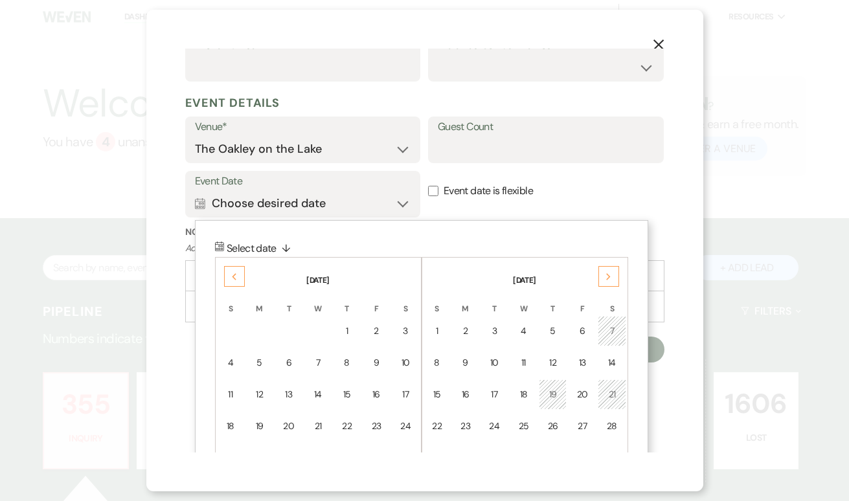
click at [615, 275] on div "Next" at bounding box center [609, 276] width 21 height 21
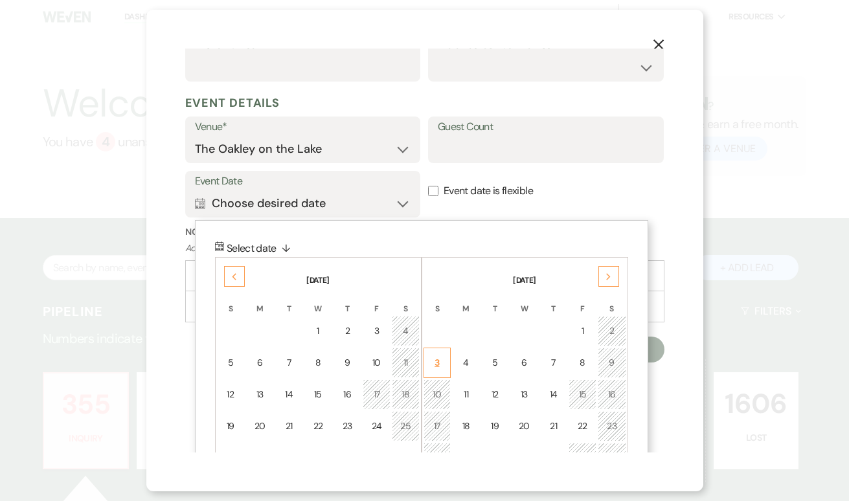
click at [441, 356] on div "3" at bounding box center [437, 363] width 11 height 14
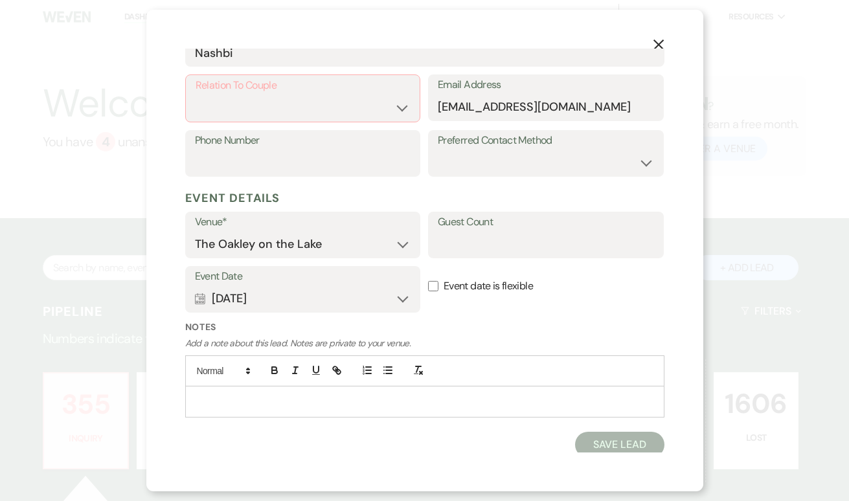
scroll to position [202, 0]
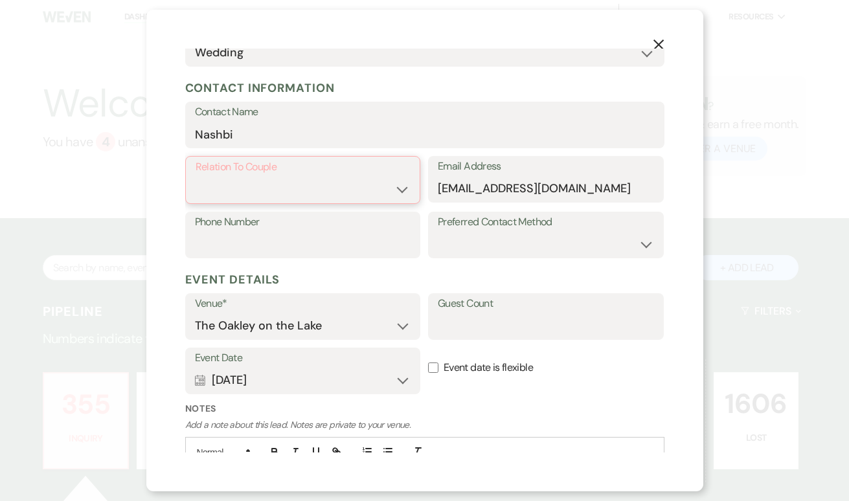
select select "1"
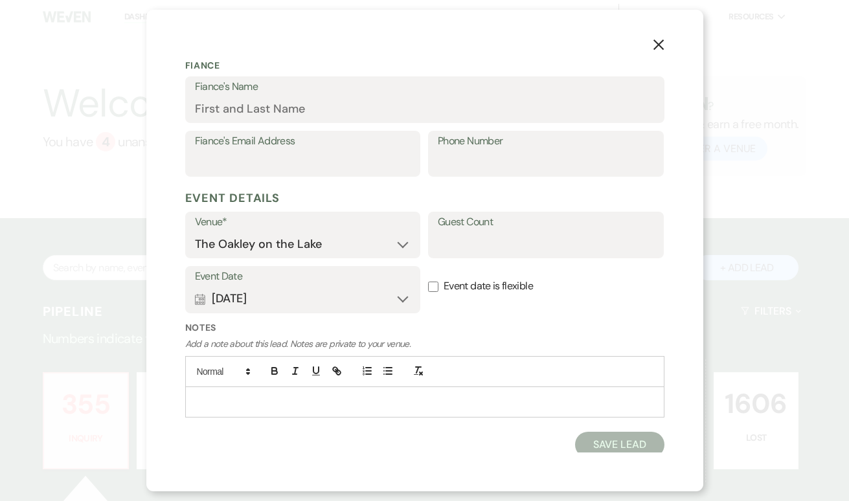
scroll to position [415, 0]
click at [309, 73] on div "Fiance Fiance's Name Fiance's Email Address Phone Number" at bounding box center [424, 119] width 479 height 134
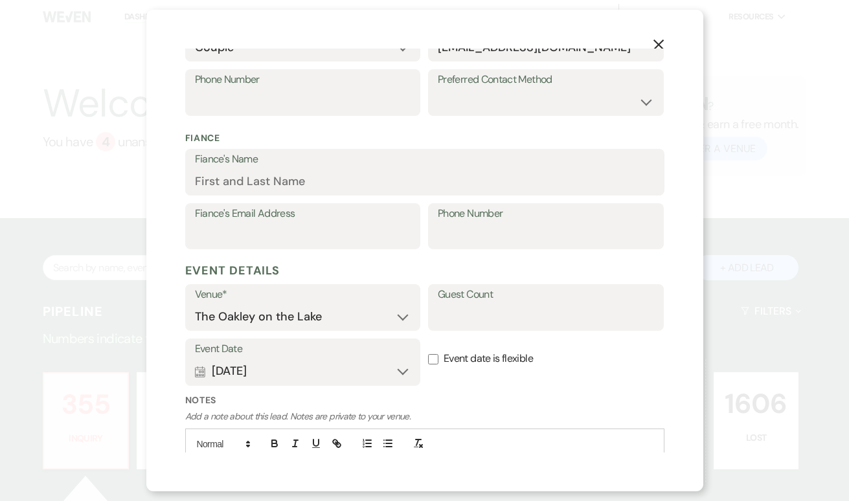
scroll to position [345, 0]
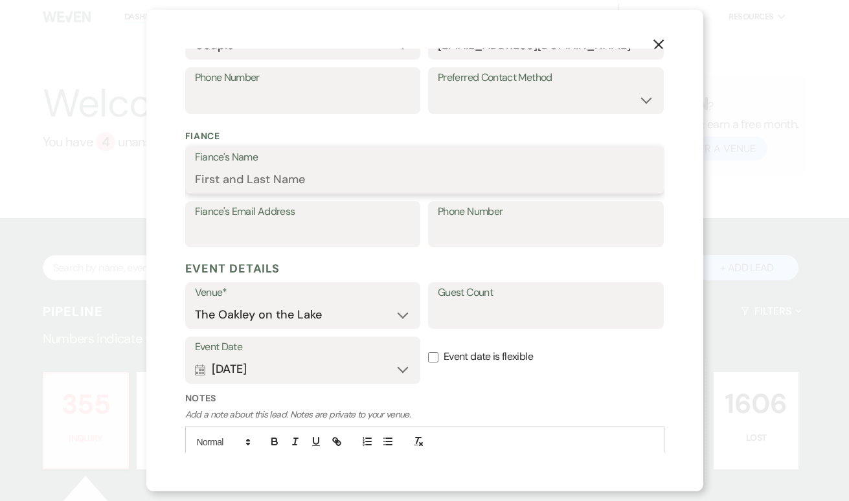
type input "j"
type input "[PERSON_NAME]"
click at [339, 222] on input "Fiance's Email Address" at bounding box center [303, 233] width 216 height 25
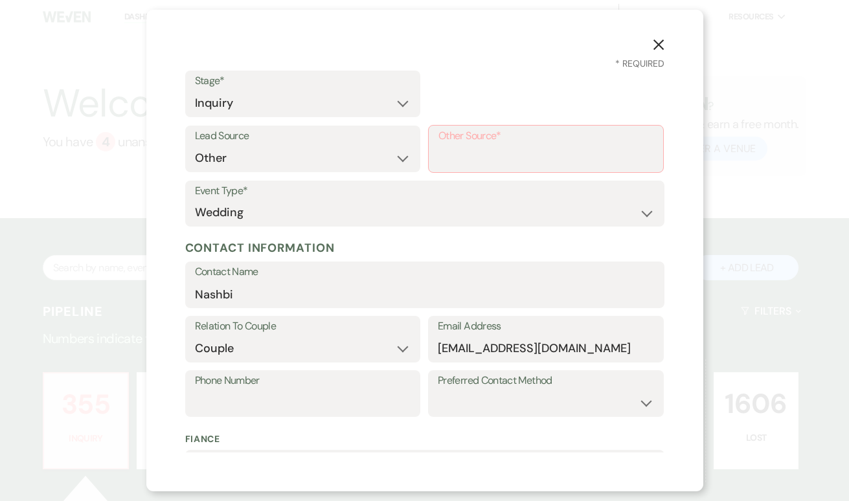
scroll to position [41, 0]
click at [499, 146] on input "Other Source*" at bounding box center [546, 158] width 215 height 25
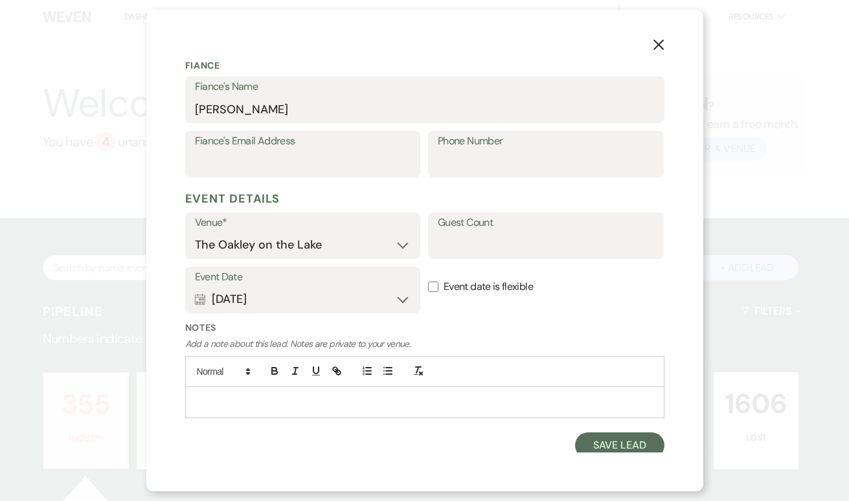
scroll to position [414, 0]
type input "phone"
click at [623, 436] on button "Save Lead" at bounding box center [619, 446] width 89 height 26
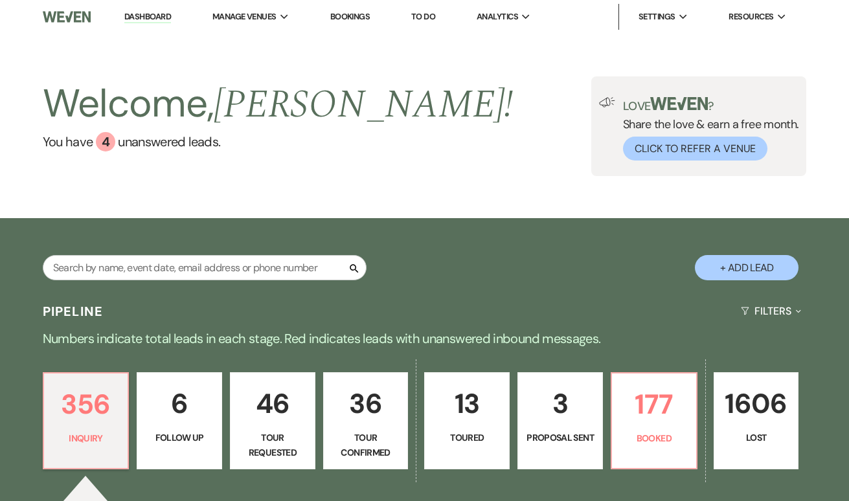
scroll to position [0, 0]
click at [169, 264] on input "text" at bounding box center [205, 267] width 324 height 25
type input "nashbi"
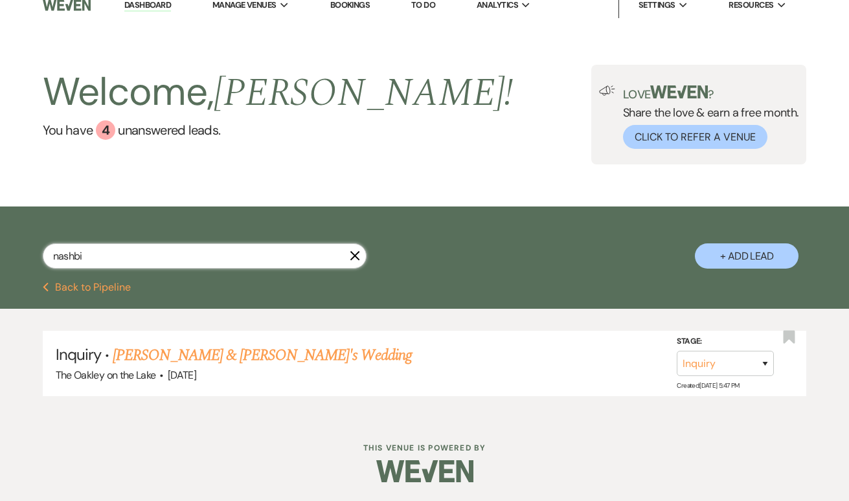
scroll to position [10, 0]
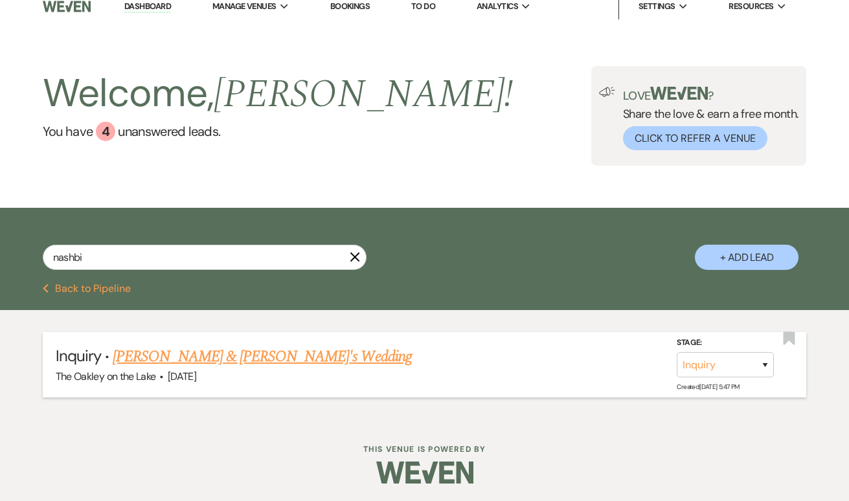
click at [176, 361] on link "[PERSON_NAME] & [PERSON_NAME]'s Wedding" at bounding box center [262, 356] width 299 height 23
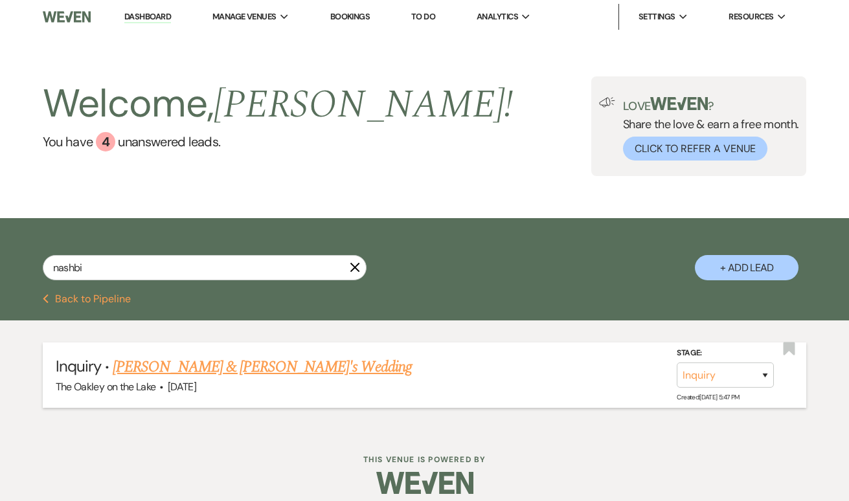
select select "14"
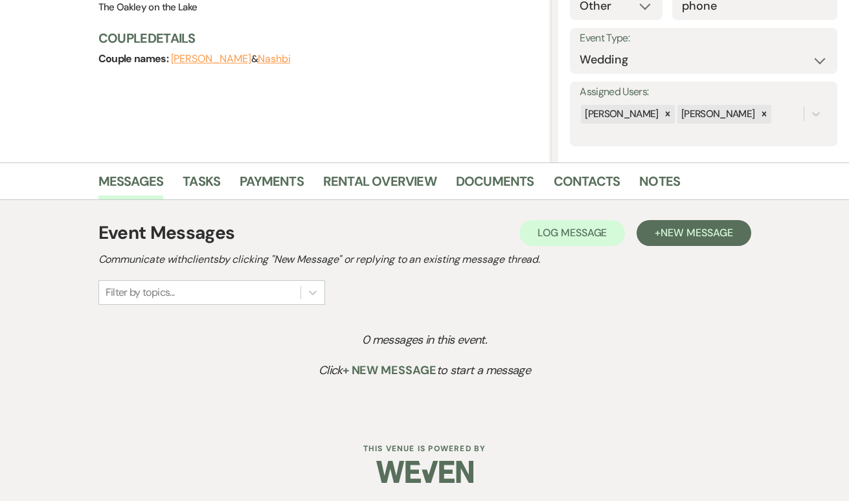
scroll to position [162, 0]
click at [724, 235] on span "New Message" at bounding box center [697, 234] width 72 height 14
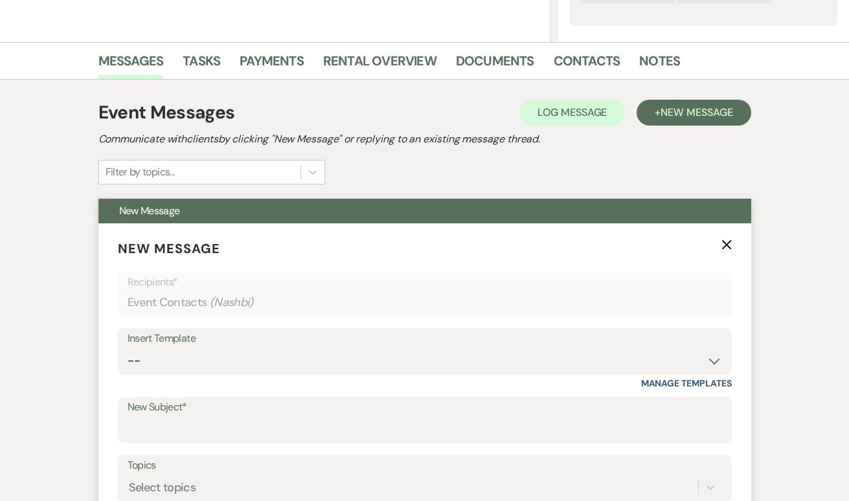
scroll to position [574, 0]
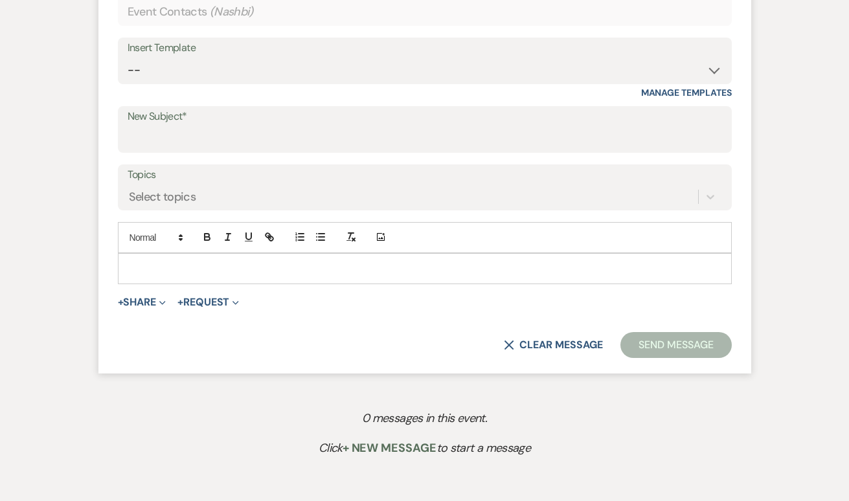
click at [195, 119] on label "New Subject*" at bounding box center [425, 117] width 595 height 19
click at [195, 126] on input "New Subject*" at bounding box center [425, 138] width 595 height 25
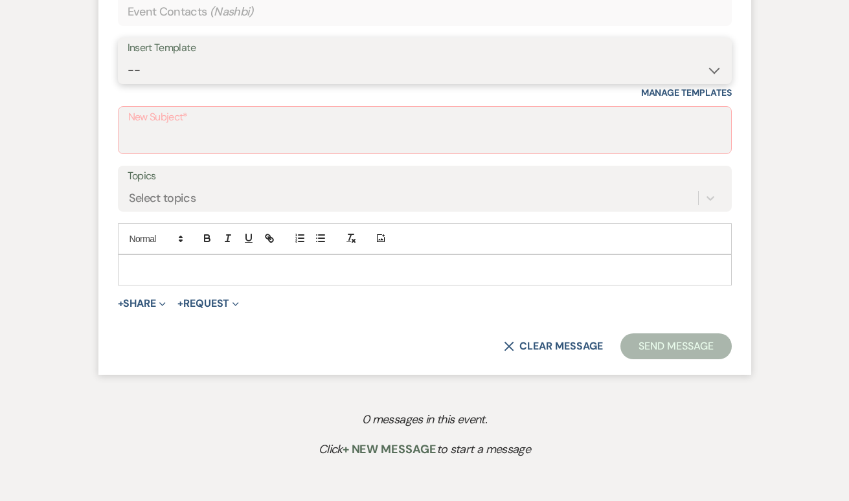
select select "3880"
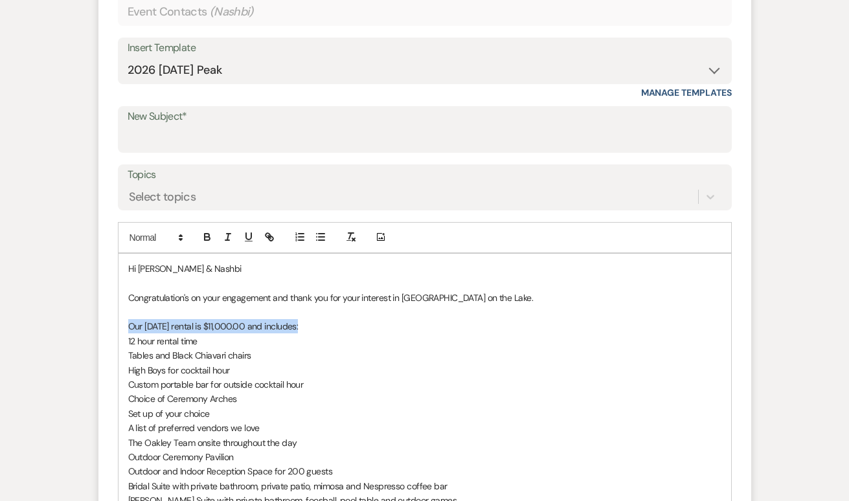
drag, startPoint x: 341, startPoint y: 323, endPoint x: 108, endPoint y: 321, distance: 233.9
click at [108, 321] on form "New Message X Saving draft... Recipients* Event Contacts ( Nashbi ) Insert Temp…" at bounding box center [424, 349] width 653 height 833
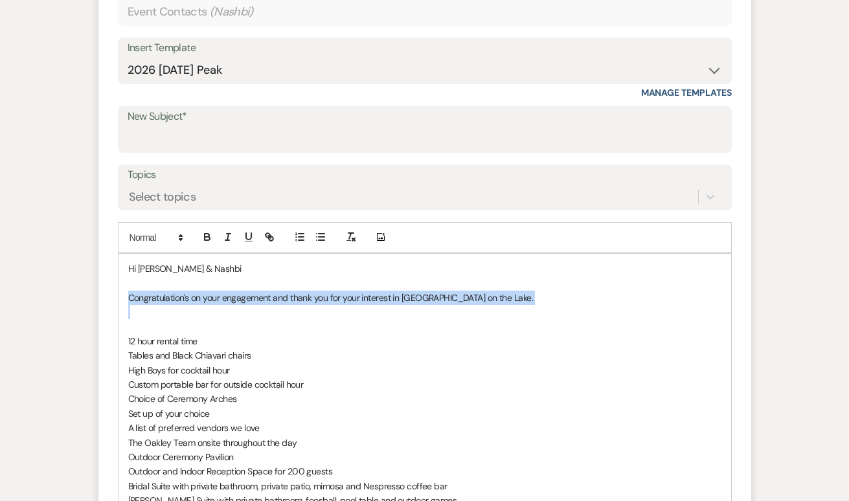
drag, startPoint x: 246, startPoint y: 311, endPoint x: 109, endPoint y: 291, distance: 138.2
click at [109, 291] on form "New Message X Draft Recipients* Event Contacts ( Nashbi ) Insert Template -- We…" at bounding box center [424, 349] width 653 height 833
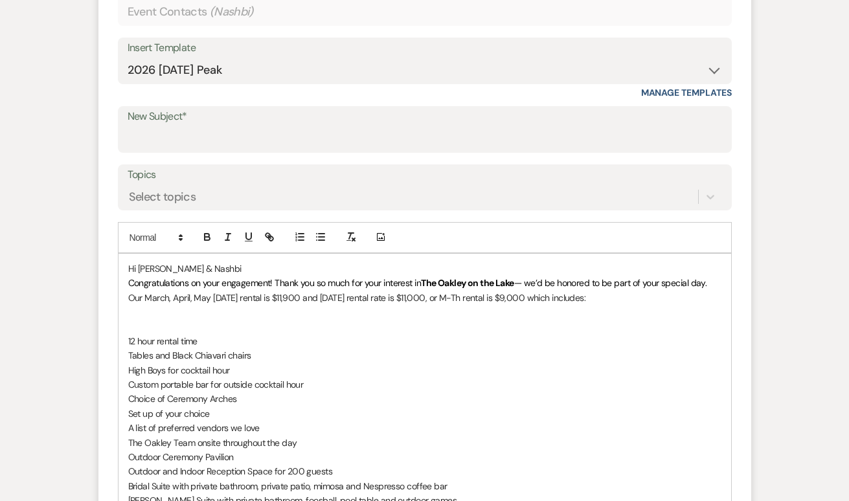
click at [258, 264] on p "Hi [PERSON_NAME] & Nashbi" at bounding box center [424, 269] width 593 height 14
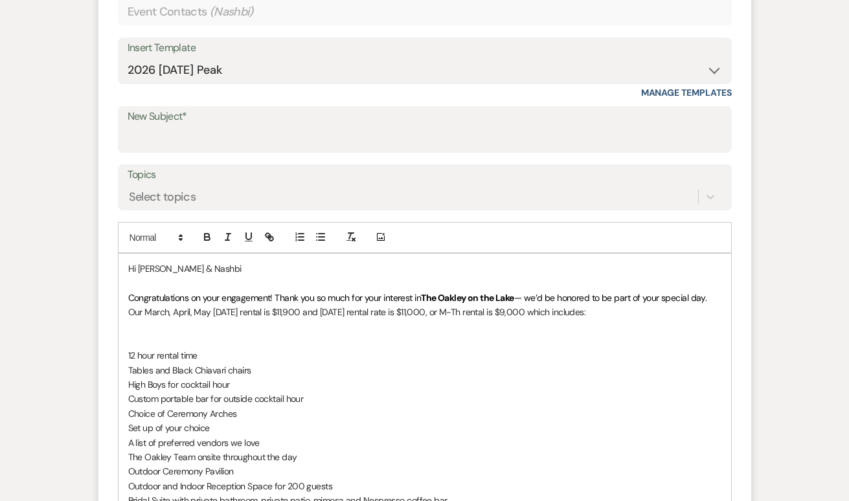
click at [277, 336] on p at bounding box center [424, 341] width 593 height 14
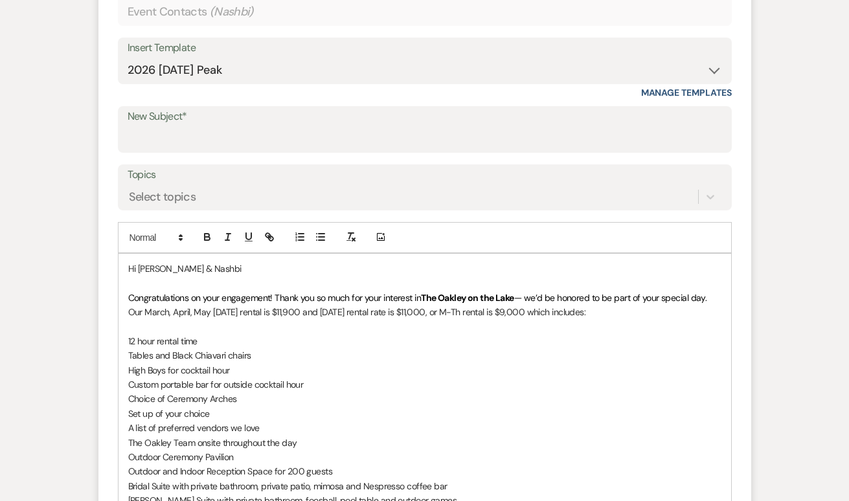
click at [127, 308] on div "Hi [PERSON_NAME] & Nashbi Congratulations on your engagement! Thank you so much…" at bounding box center [425, 465] width 613 height 422
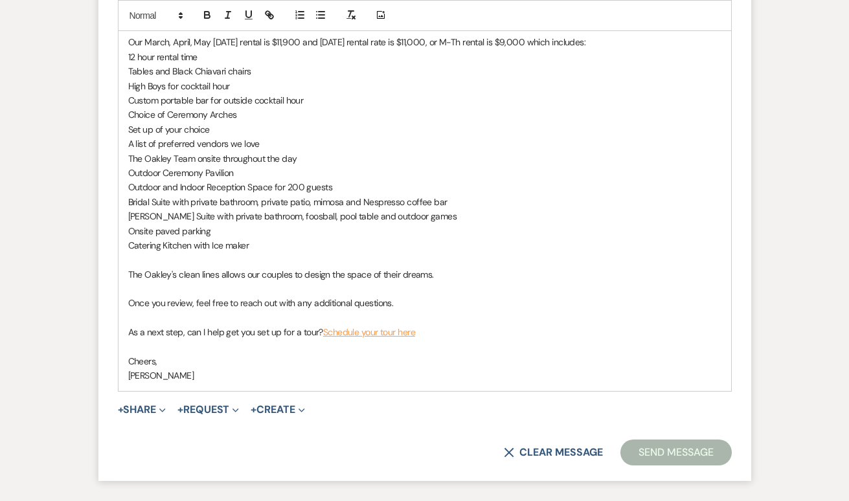
scroll to position [862, 0]
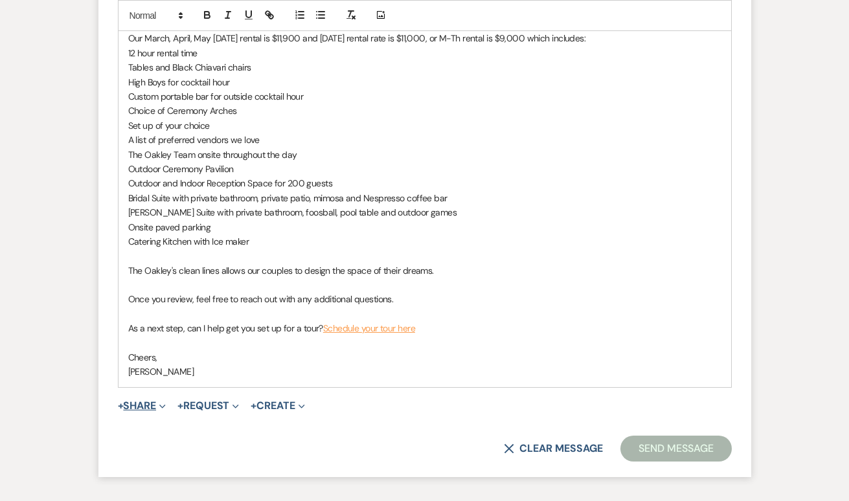
click at [138, 401] on button "+ Share Expand" at bounding box center [142, 406] width 49 height 10
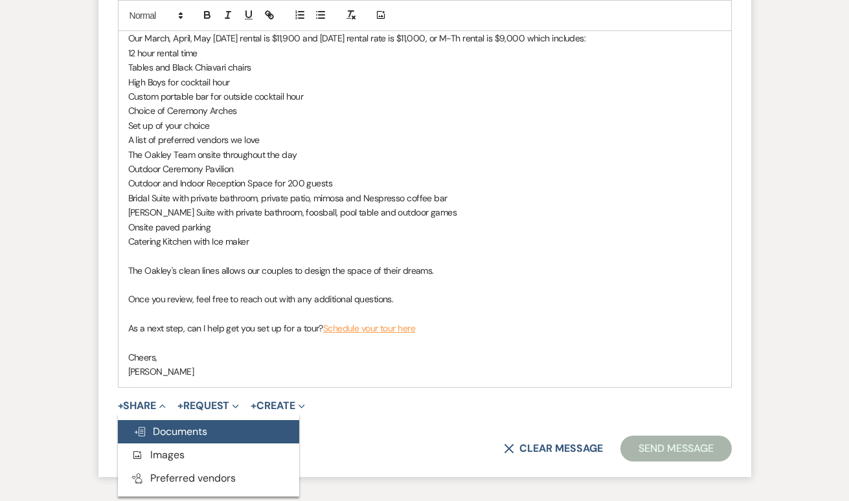
click at [164, 420] on button "Doc Upload Documents" at bounding box center [208, 431] width 181 height 23
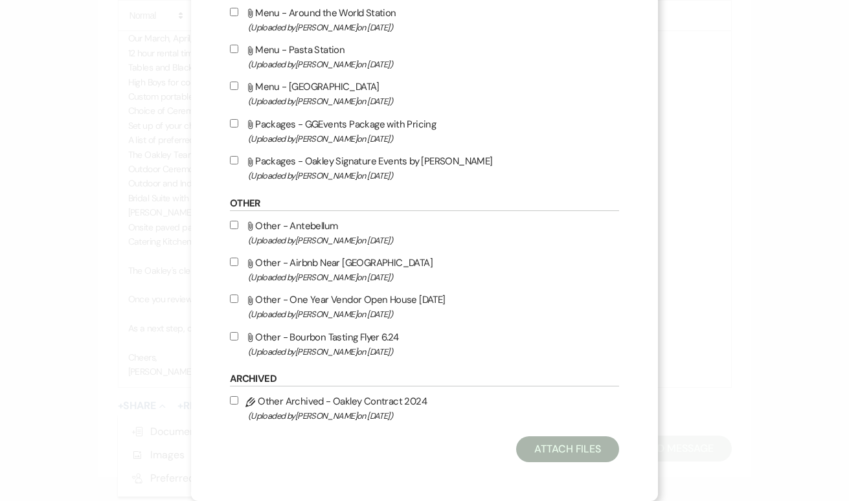
scroll to position [1222, 0]
click at [238, 261] on input "Attach File Other - Airbnb Near [GEOGRAPHIC_DATA] (Uploaded by [PERSON_NAME] on…" at bounding box center [234, 262] width 8 height 8
checkbox input "true"
drag, startPoint x: 567, startPoint y: 453, endPoint x: 459, endPoint y: 447, distance: 108.4
click at [566, 453] on button "Attach Files" at bounding box center [567, 450] width 103 height 26
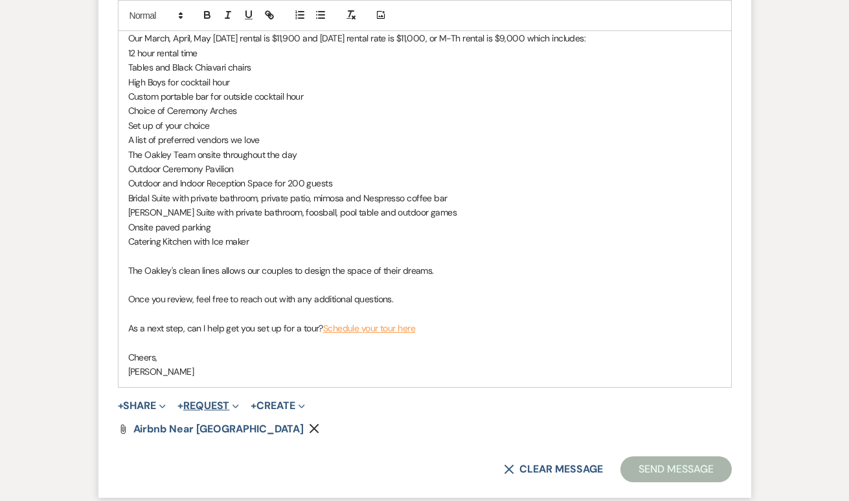
click at [193, 401] on button "+ Request Expand" at bounding box center [208, 406] width 62 height 10
click at [219, 337] on p at bounding box center [424, 343] width 593 height 14
click at [166, 404] on icon "Expand" at bounding box center [162, 407] width 6 height 6
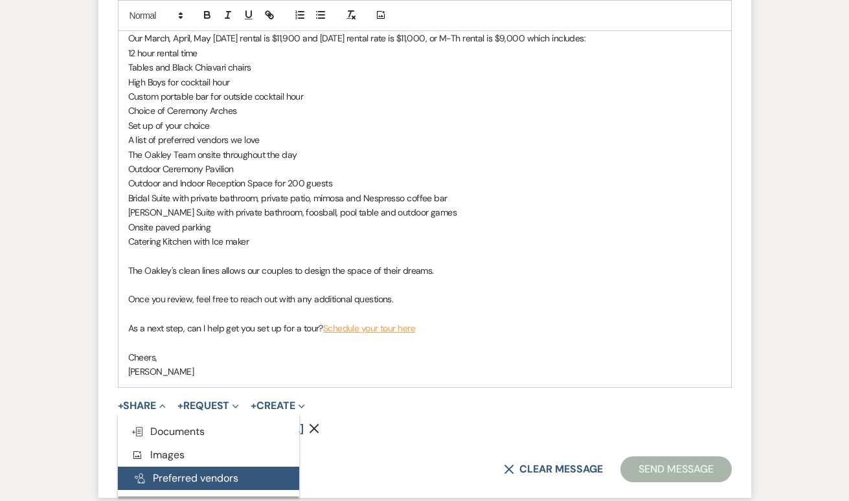
click at [172, 470] on button "Pref Vendors Preferred vendors" at bounding box center [208, 478] width 181 height 23
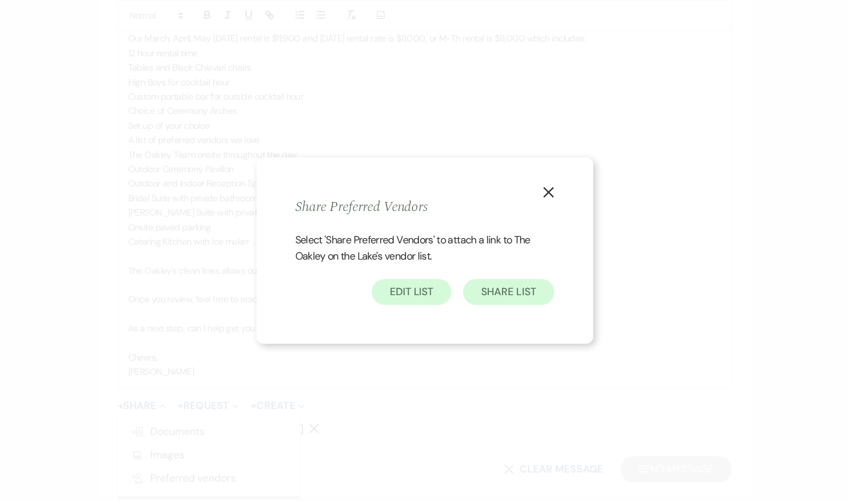
click at [515, 299] on button "Share List" at bounding box center [508, 292] width 91 height 26
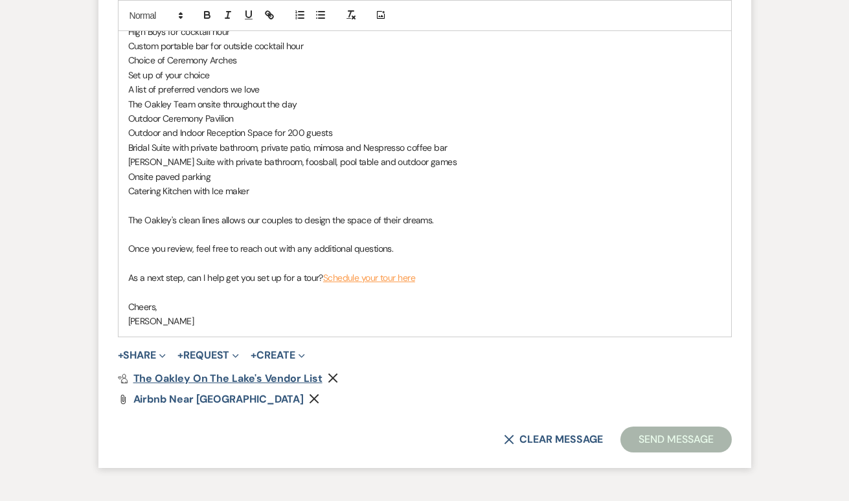
scroll to position [919, 0]
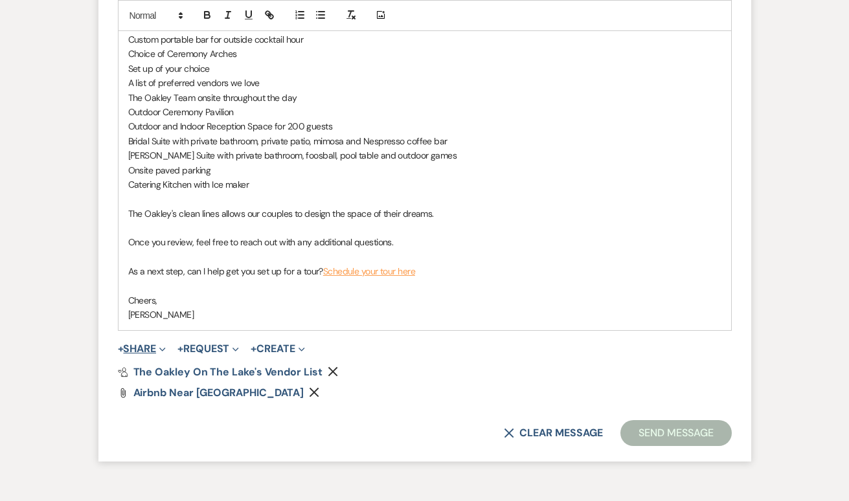
click at [130, 344] on button "+ Share Expand" at bounding box center [142, 349] width 49 height 10
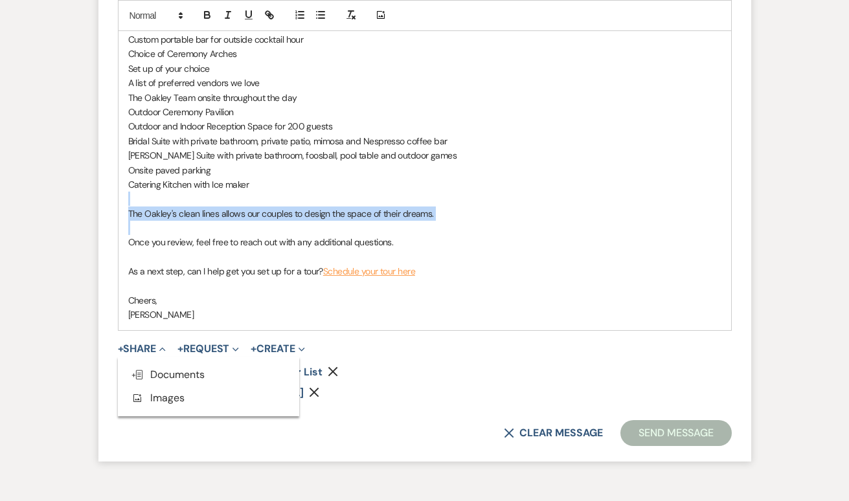
drag, startPoint x: 181, startPoint y: 222, endPoint x: 112, endPoint y: 189, distance: 76.5
click at [112, 189] on form "New Message X Draft Recipients* Event Contacts ( Nashbi ) Insert Template -- We…" at bounding box center [424, 24] width 653 height 875
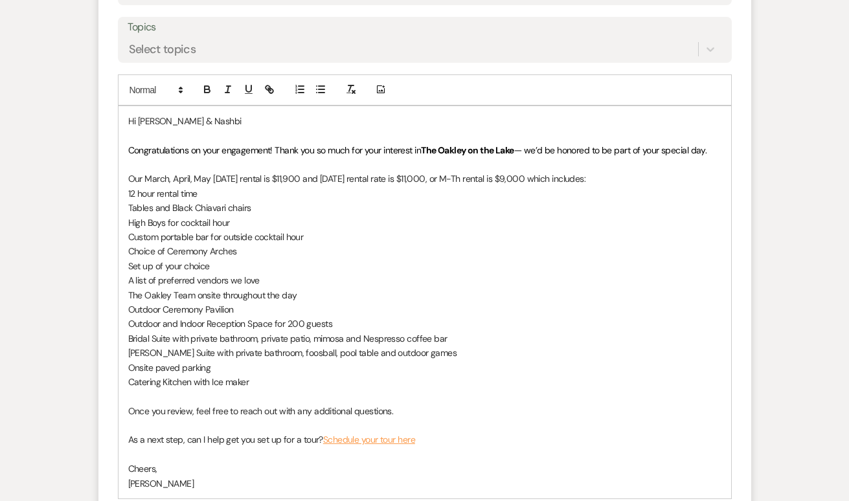
scroll to position [720, 0]
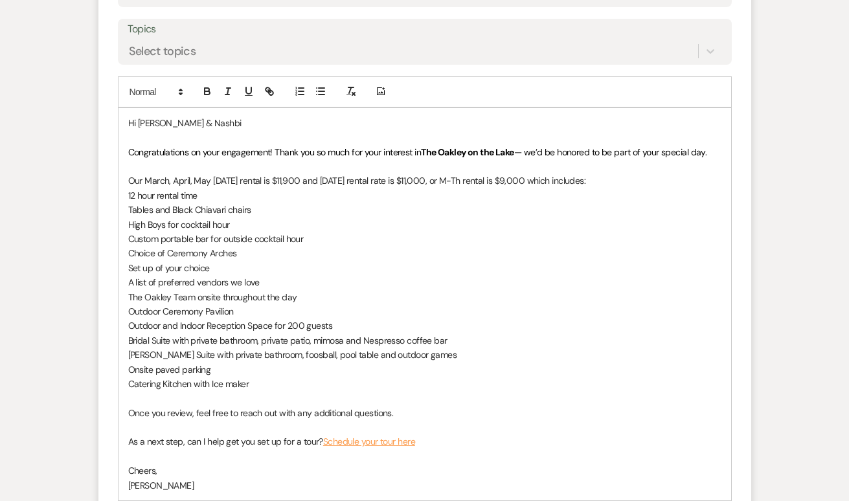
click at [724, 148] on div "Hi [PERSON_NAME] & Nashbi Congratulations on your engagement! Thank you so much…" at bounding box center [425, 304] width 613 height 393
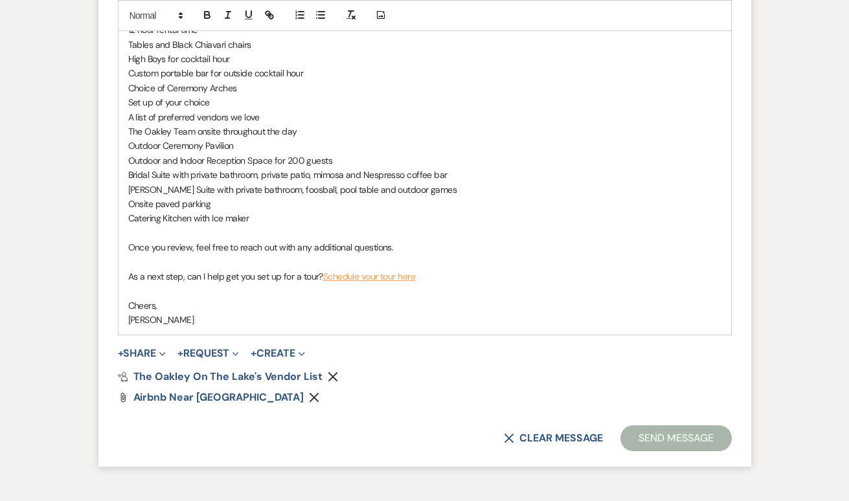
scroll to position [902, 0]
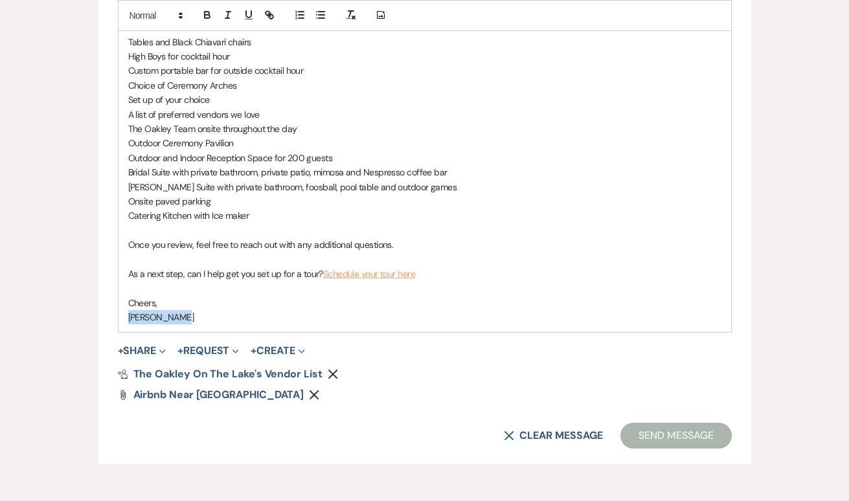
drag, startPoint x: 195, startPoint y: 310, endPoint x: 32, endPoint y: 310, distance: 163.2
click at [32, 310] on div "Messages Tasks Payments Rental Overview Documents Contacts Notes Event Messages…" at bounding box center [424, 5] width 849 height 1165
click at [630, 281] on p at bounding box center [424, 288] width 593 height 14
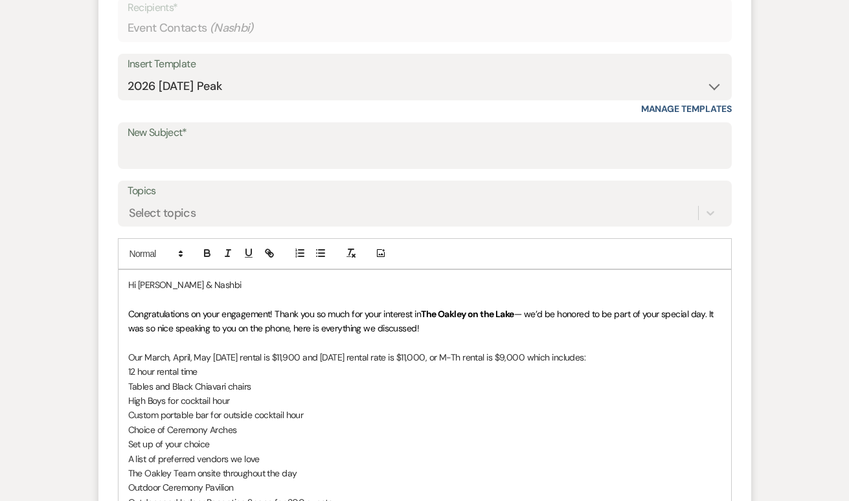
scroll to position [551, 0]
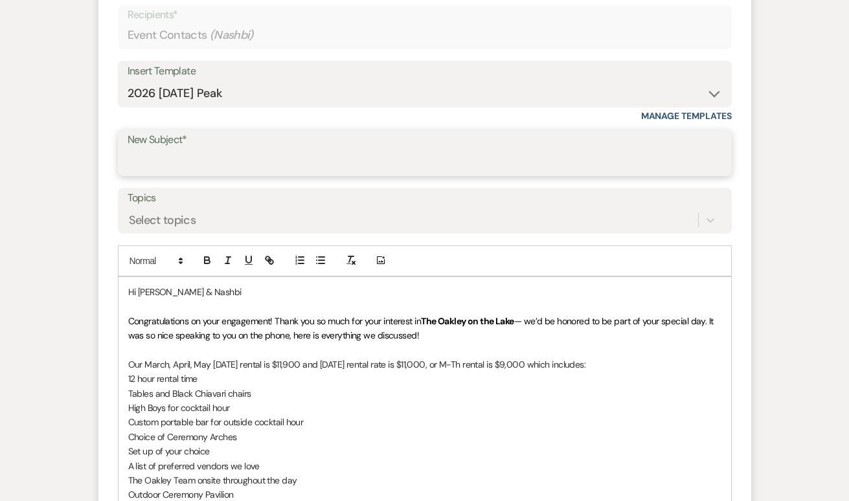
click at [422, 157] on input "New Subject*" at bounding box center [425, 162] width 595 height 25
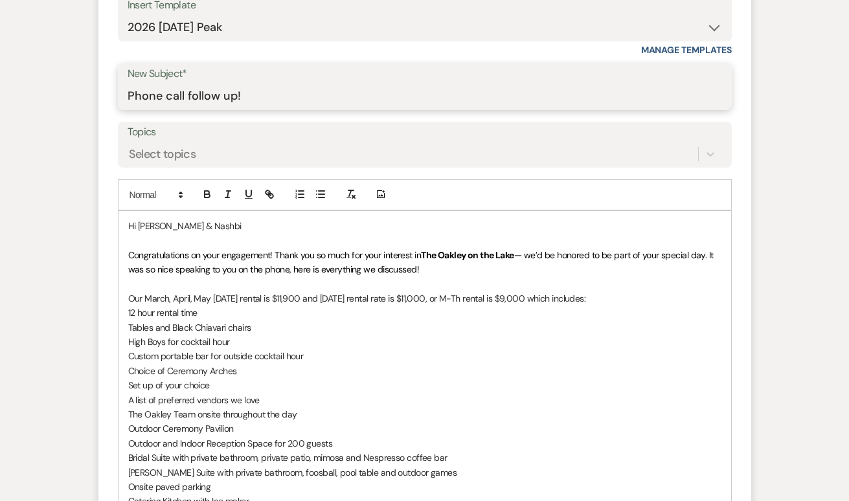
scroll to position [620, 0]
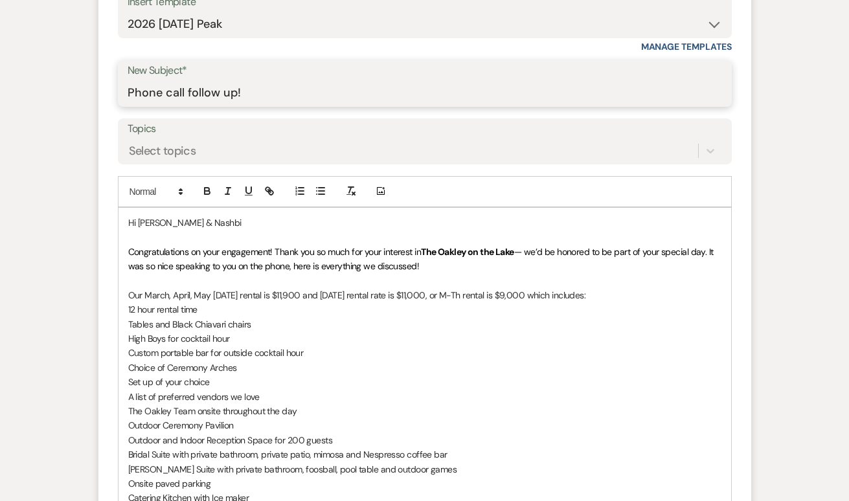
type input "Phone call follow up!"
click at [144, 288] on p "Our March, April, May [DATE] rental is $11,900 and [DATE] rental rate is $11,00…" at bounding box center [424, 295] width 593 height 14
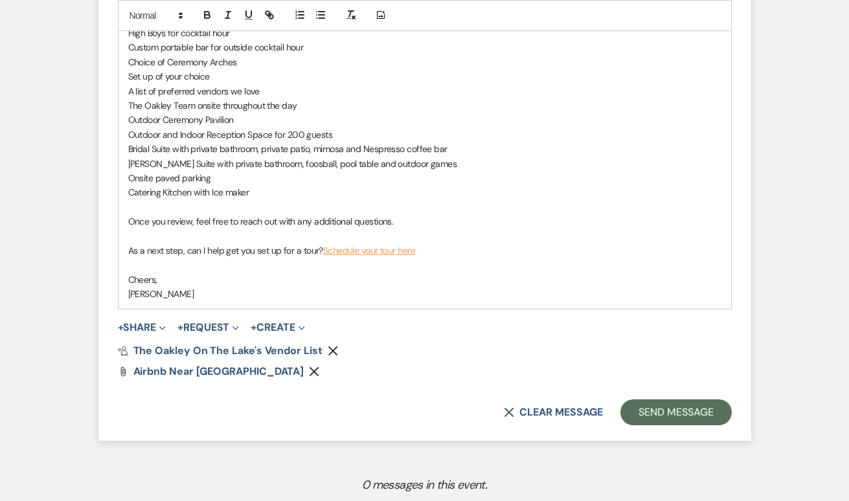
scroll to position [926, 0]
click at [681, 399] on button "Send Message" at bounding box center [676, 412] width 111 height 26
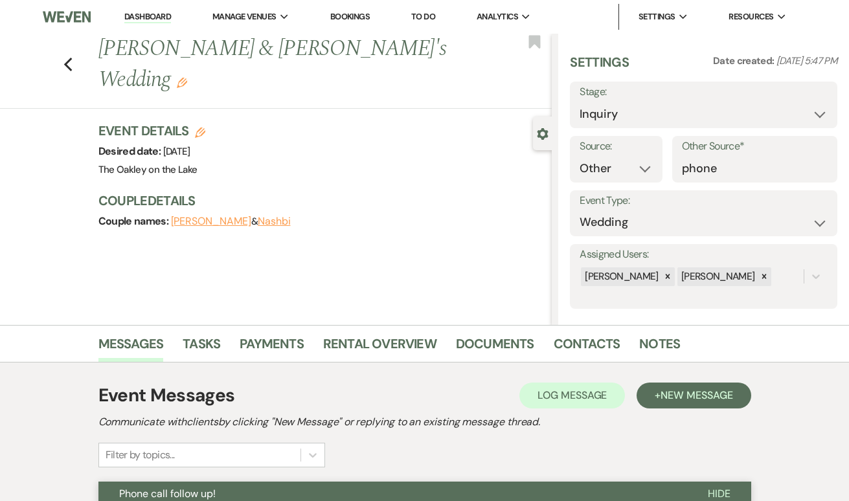
scroll to position [0, 0]
click at [65, 57] on icon "Previous" at bounding box center [68, 65] width 10 height 16
